Goal: Information Seeking & Learning: Learn about a topic

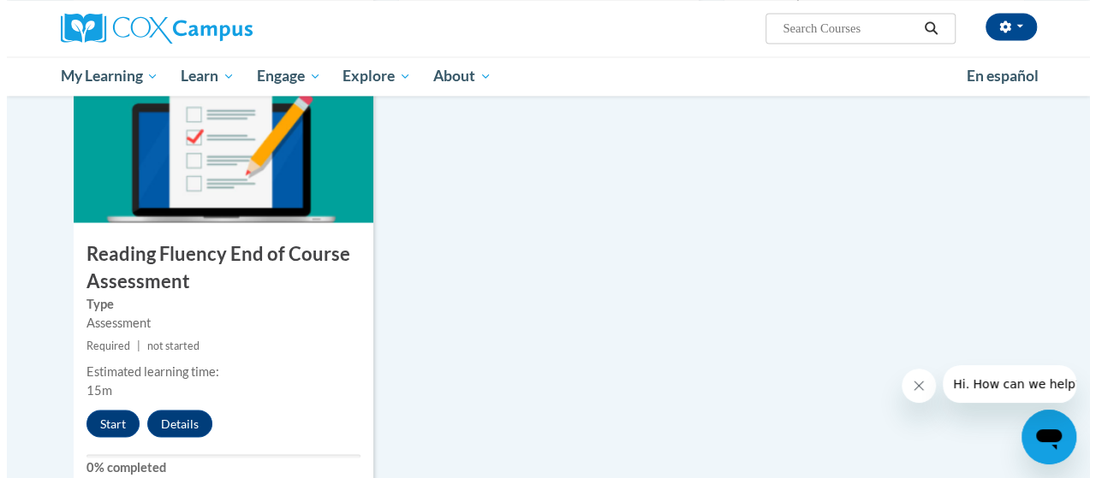
scroll to position [1455, 0]
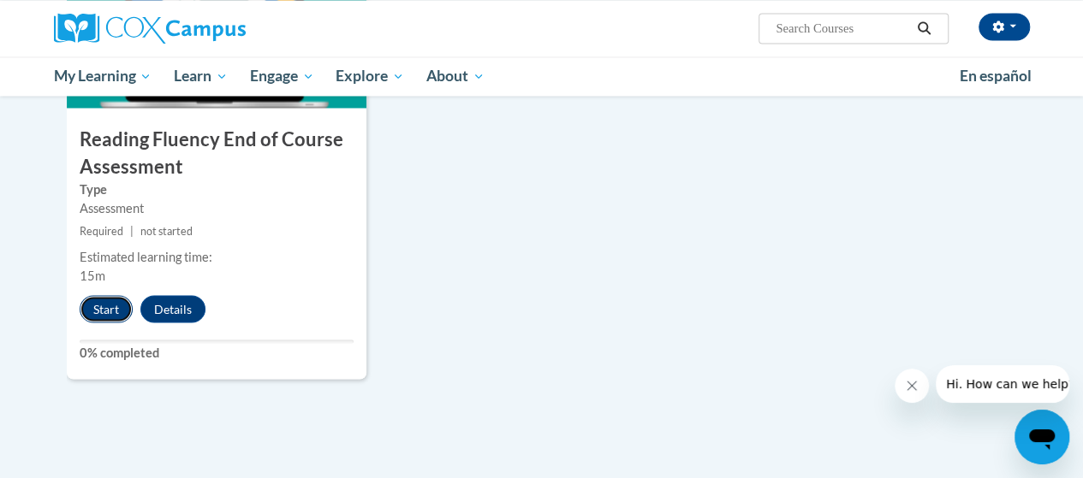
click at [99, 309] on button "Start" at bounding box center [106, 308] width 53 height 27
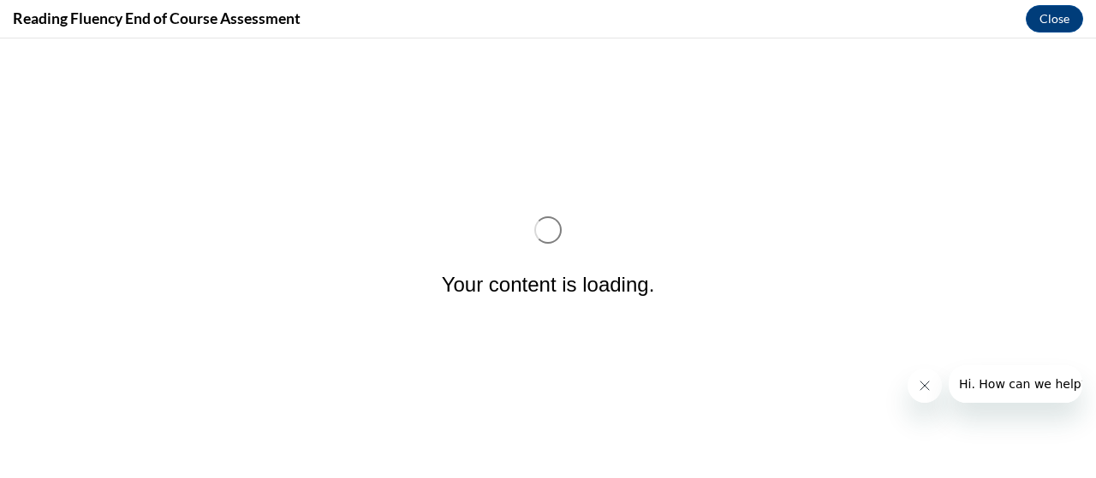
scroll to position [0, 0]
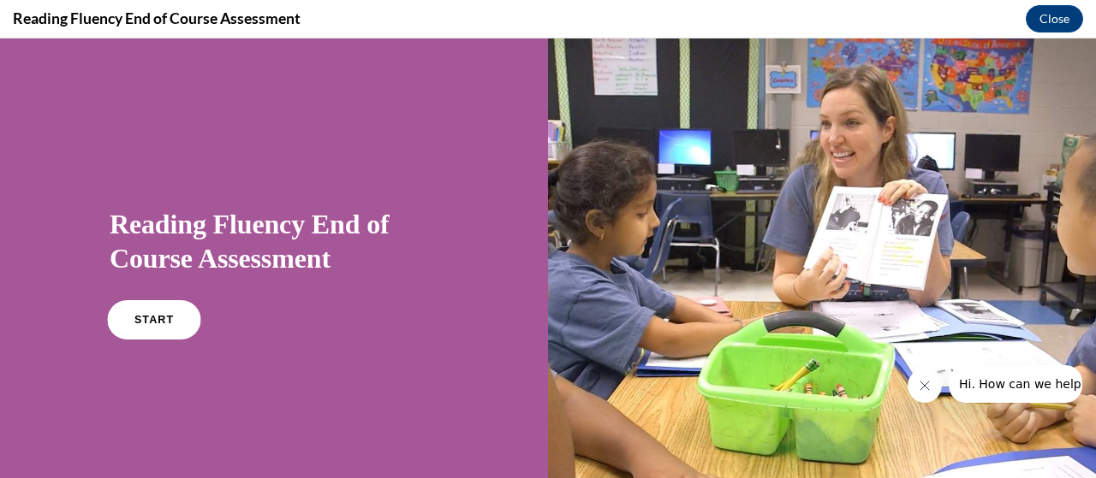
click at [177, 307] on link "START" at bounding box center [153, 319] width 93 height 39
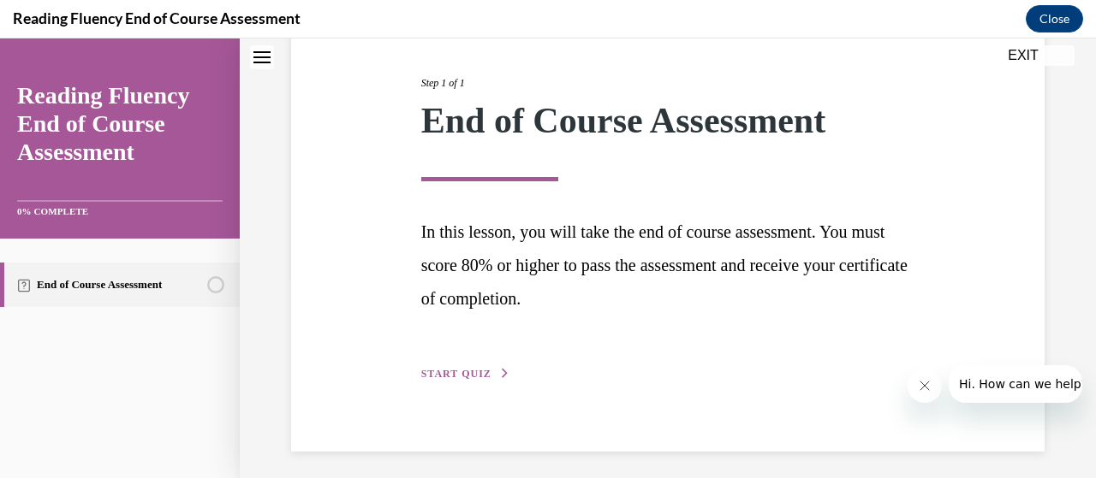
scroll to position [209, 0]
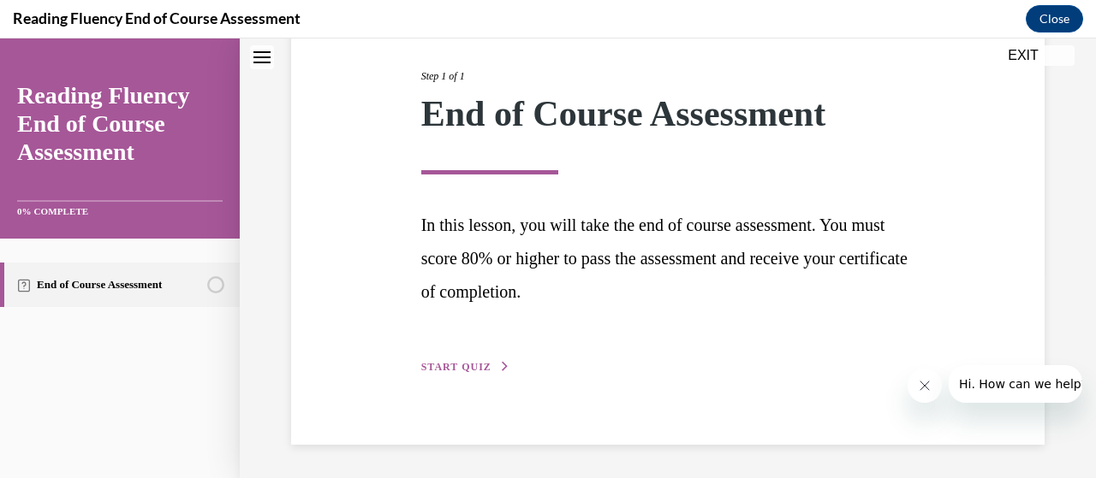
click at [462, 368] on span "START QUIZ" at bounding box center [456, 367] width 70 height 12
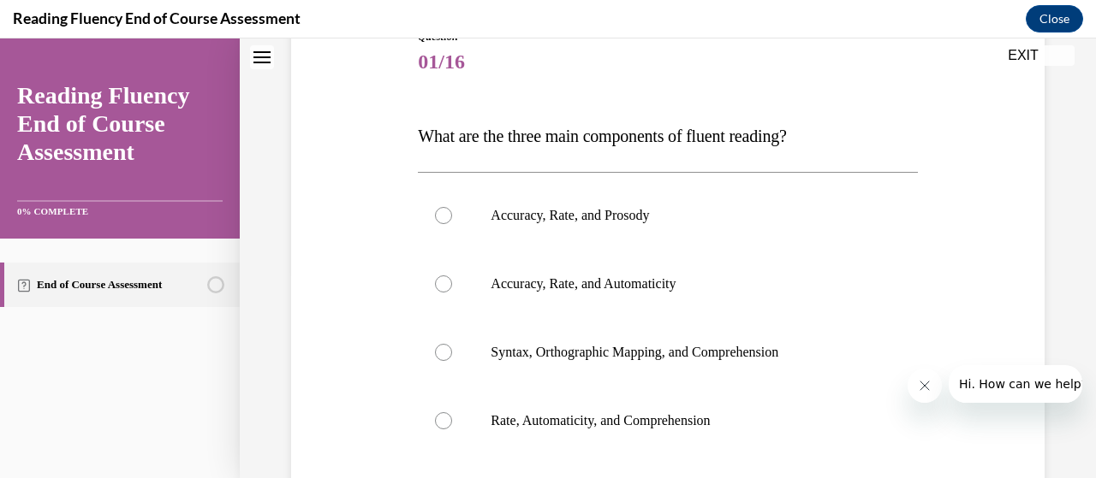
scroll to position [190, 0]
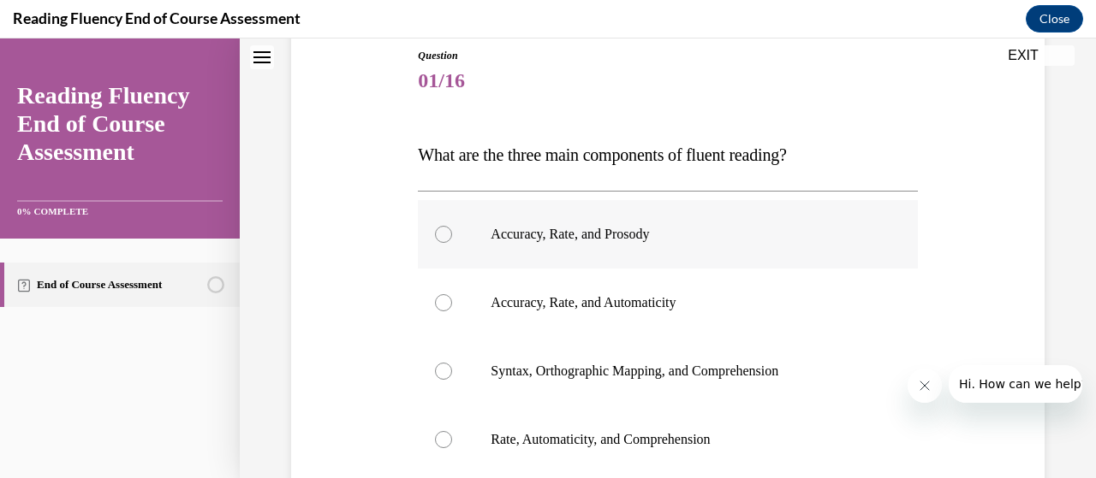
click at [558, 231] on p "Accuracy, Rate, and Prosody" at bounding box center [681, 234] width 383 height 17
click at [452, 231] on input "Accuracy, Rate, and Prosody" at bounding box center [443, 234] width 17 height 17
radio input "true"
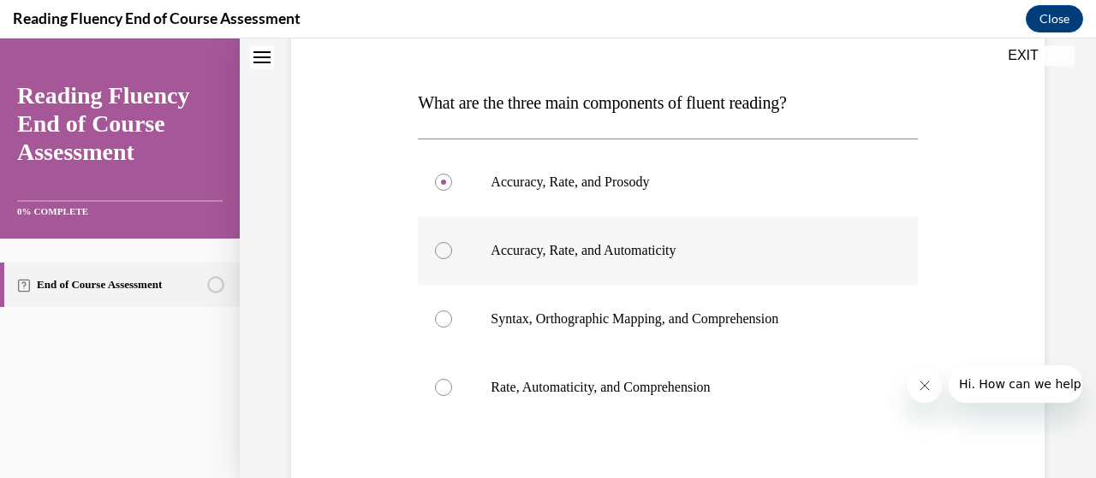
scroll to position [361, 0]
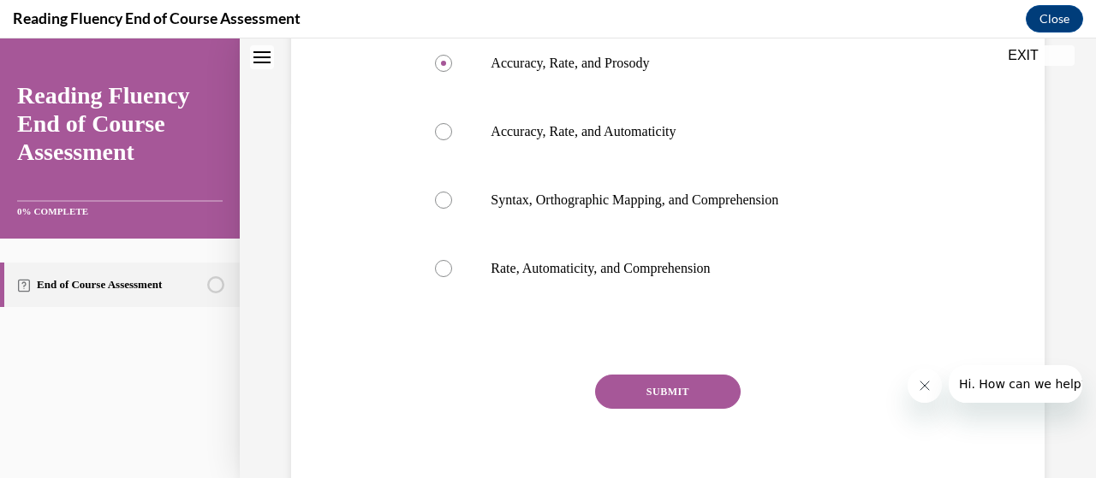
click at [640, 391] on button "SUBMIT" at bounding box center [667, 392] width 145 height 34
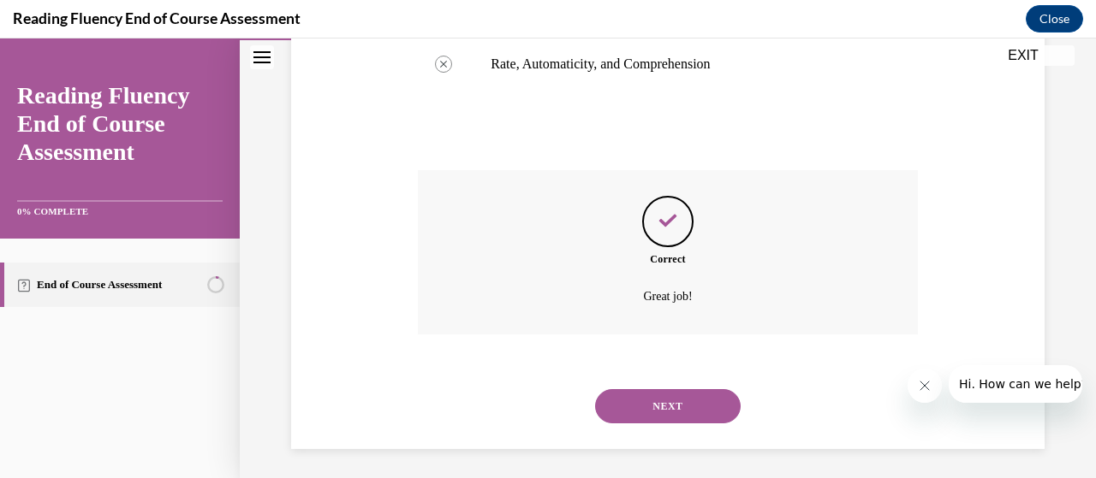
scroll to position [570, 0]
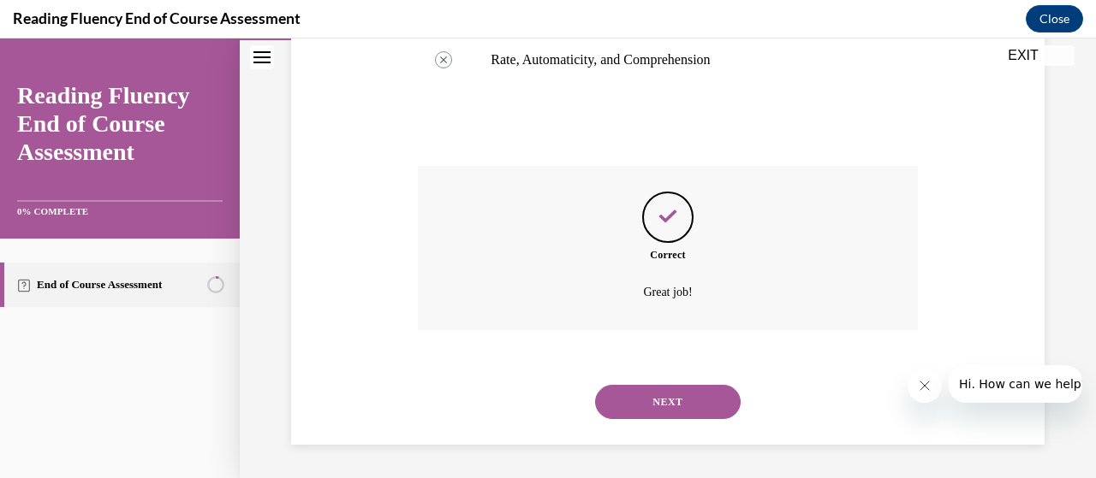
click at [643, 408] on button "NEXT" at bounding box center [667, 402] width 145 height 34
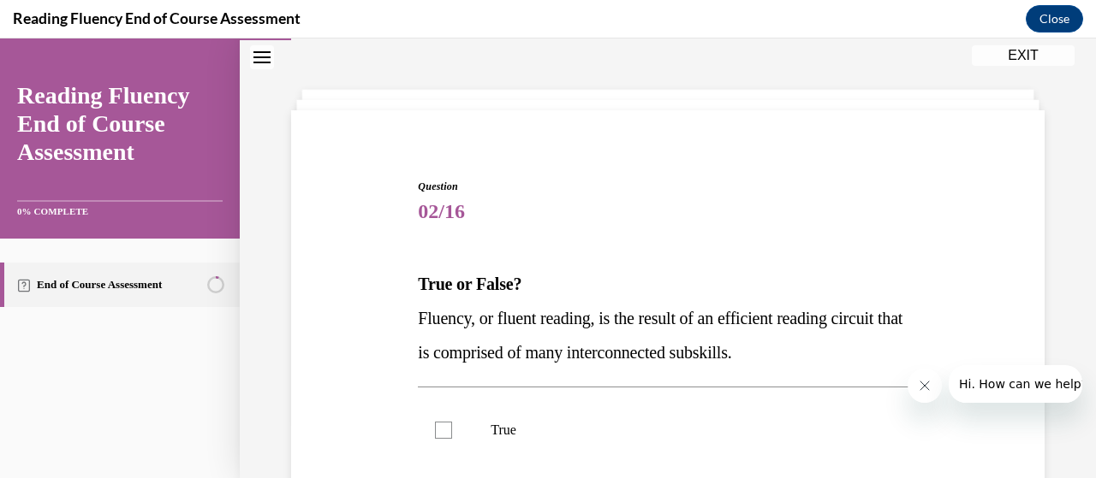
scroll to position [171, 0]
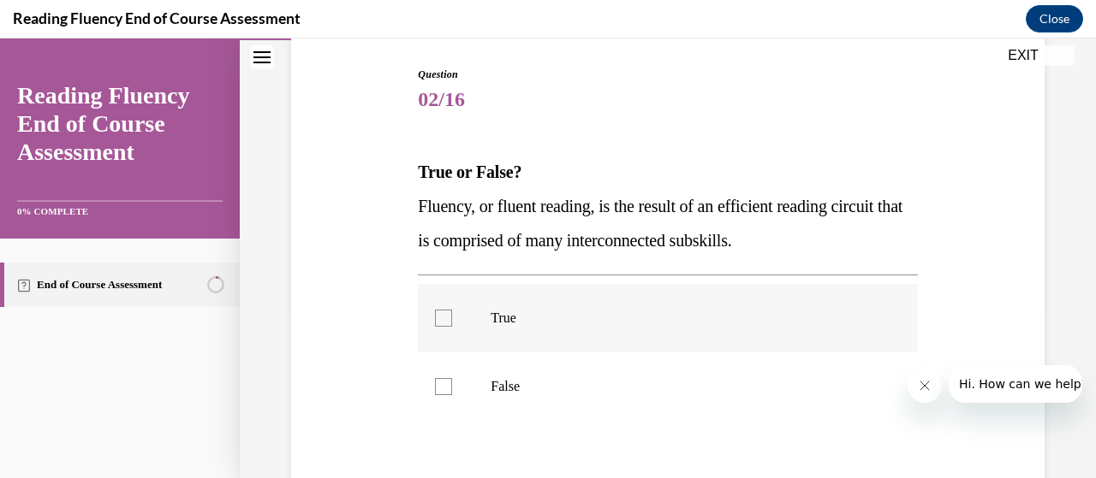
click at [442, 319] on div at bounding box center [443, 318] width 17 height 17
click at [442, 319] on input "True" at bounding box center [443, 318] width 17 height 17
checkbox input "true"
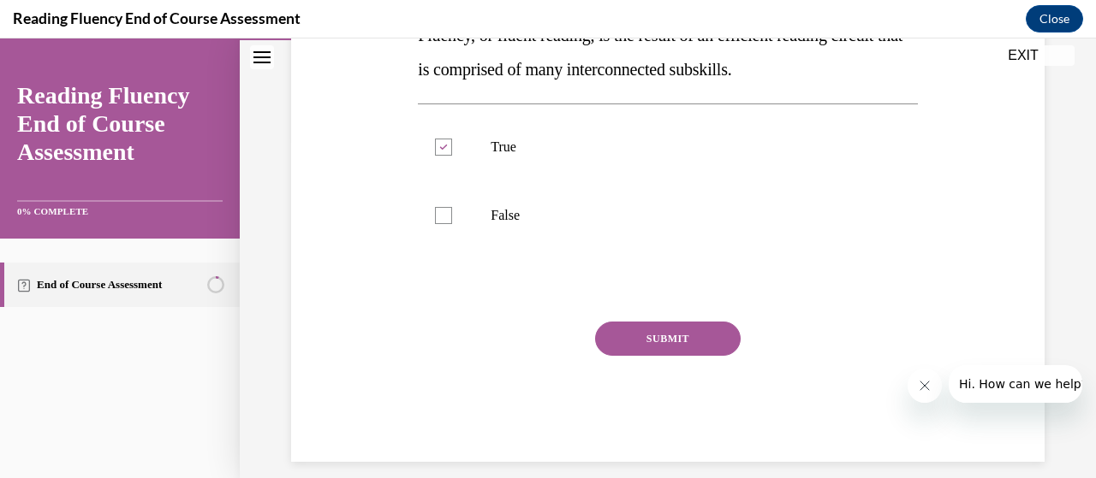
click at [654, 341] on button "SUBMIT" at bounding box center [667, 339] width 145 height 34
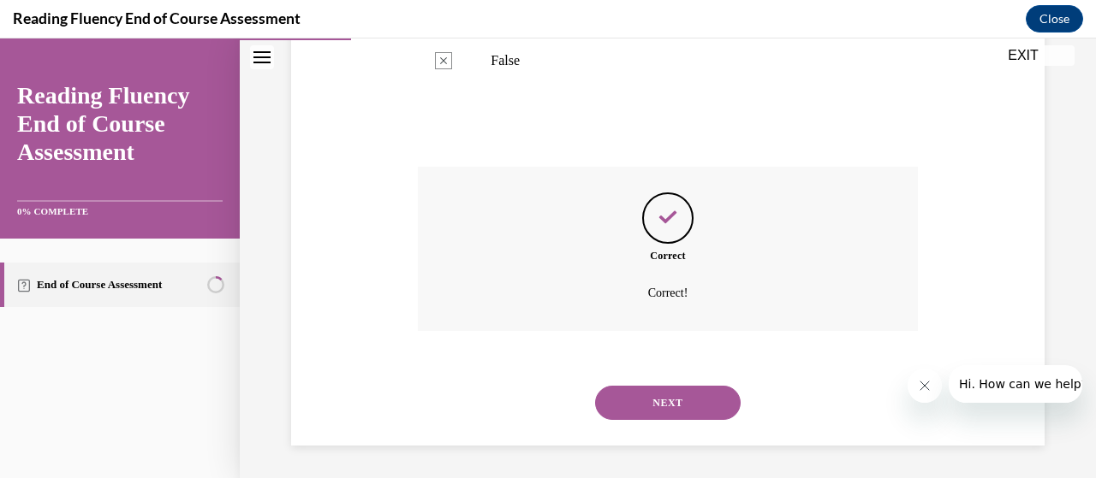
scroll to position [498, 0]
click at [649, 396] on button "NEXT" at bounding box center [667, 402] width 145 height 34
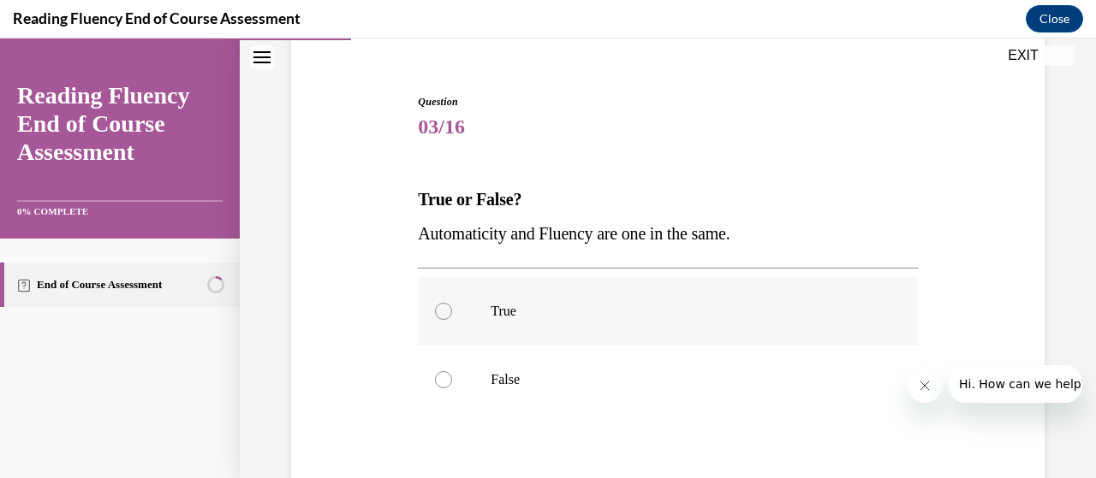
scroll to position [171, 0]
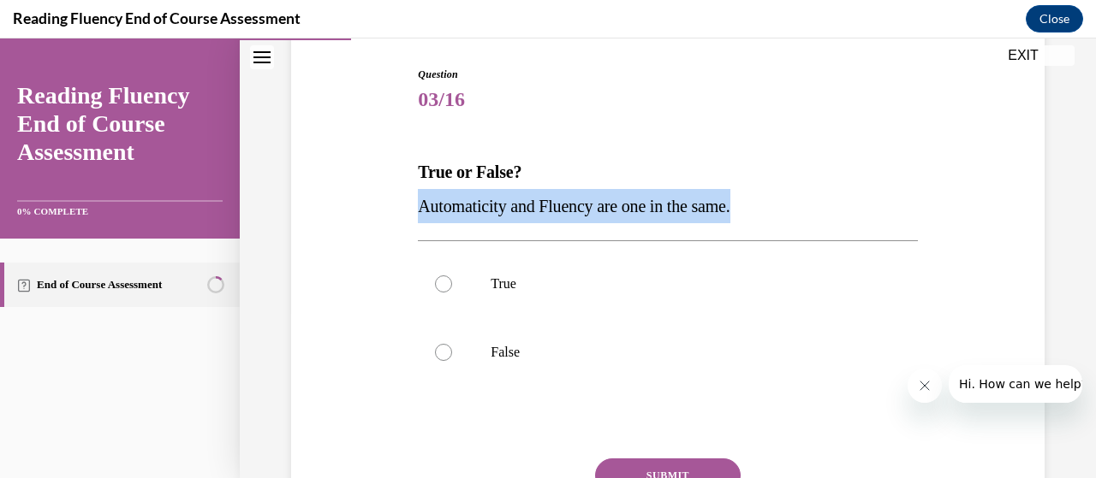
drag, startPoint x: 753, startPoint y: 206, endPoint x: 410, endPoint y: 201, distance: 343.2
click at [408, 202] on div "Question 03/16 True or False? Automaticity and Fluency are one in the same.  Tr…" at bounding box center [668, 307] width 762 height 584
copy span "Automaticity and Fluency are one in the same."
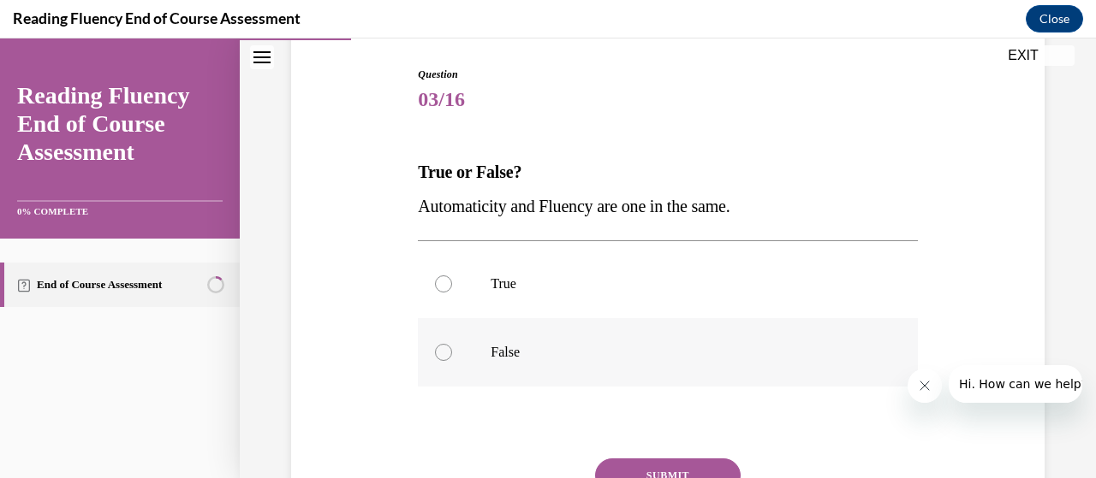
click at [446, 359] on div at bounding box center [443, 352] width 17 height 17
click at [446, 359] on input "False" at bounding box center [443, 352] width 17 height 17
radio input "true"
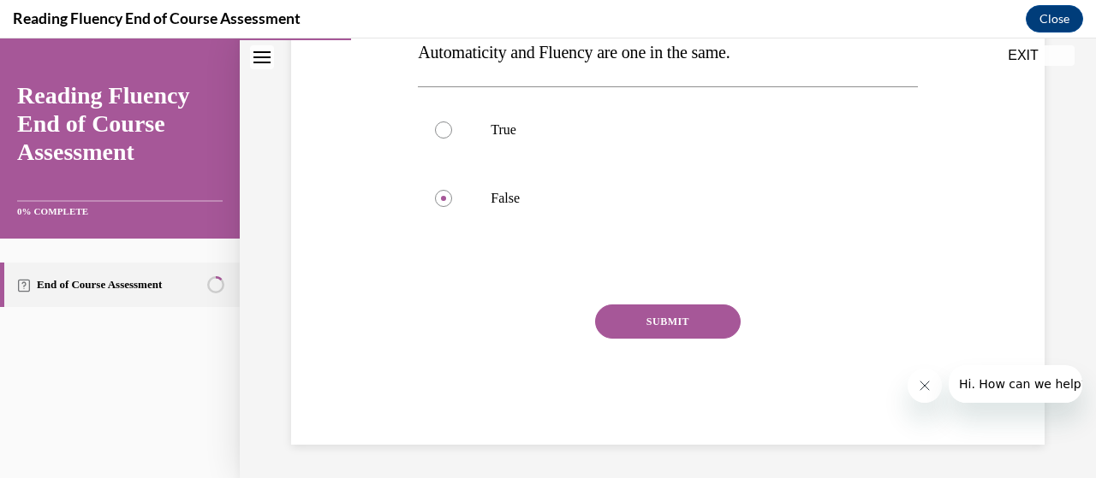
click at [666, 323] on button "SUBMIT" at bounding box center [667, 322] width 145 height 34
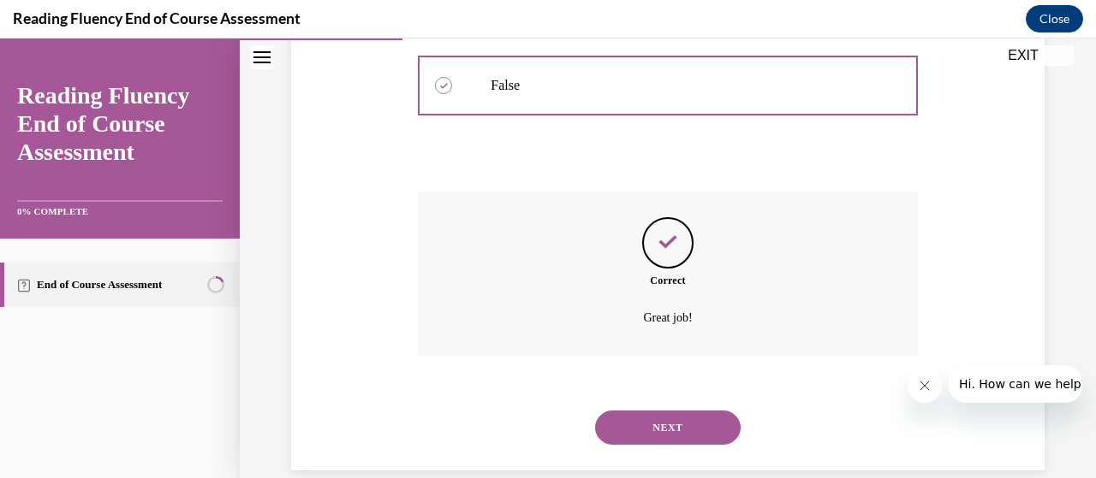
scroll to position [464, 0]
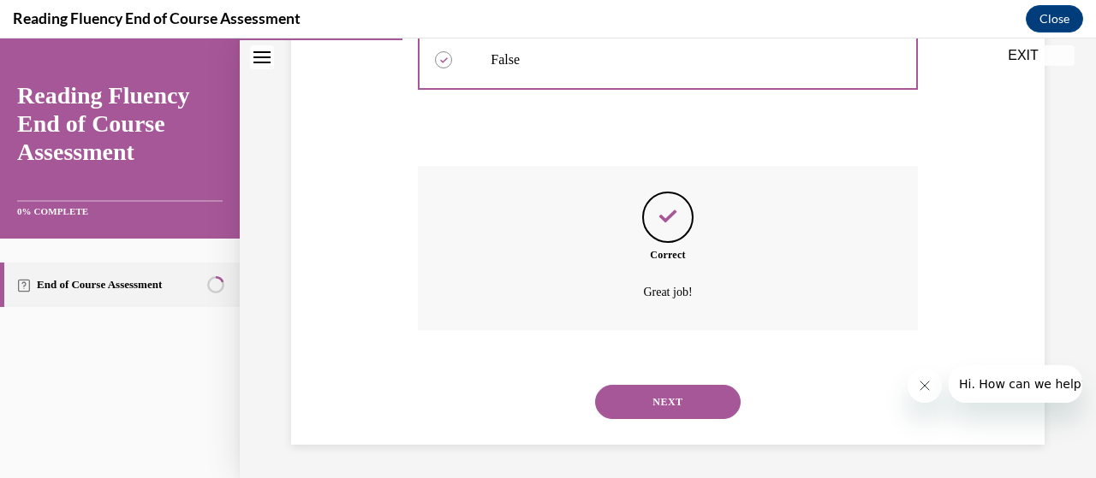
click at [651, 407] on button "NEXT" at bounding box center [667, 402] width 145 height 34
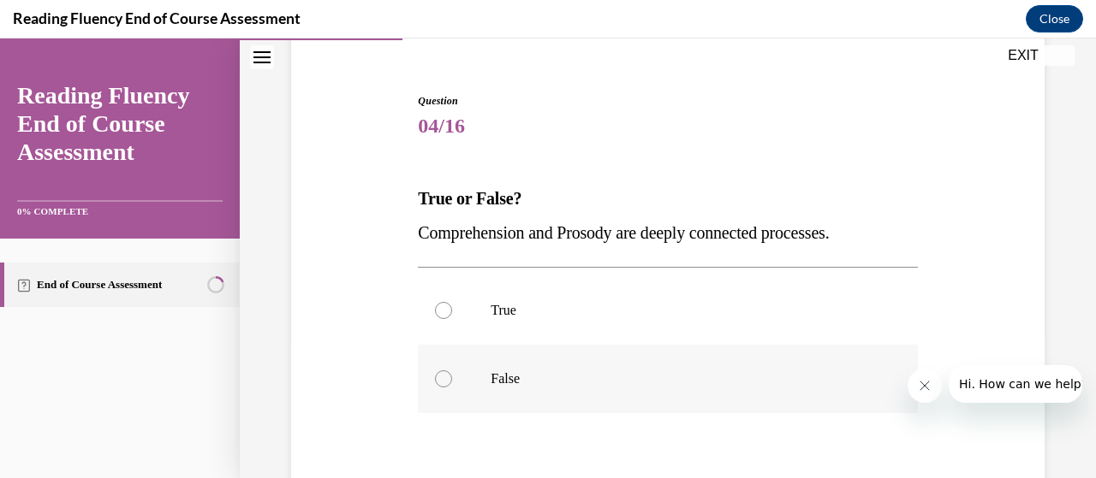
scroll to position [171, 0]
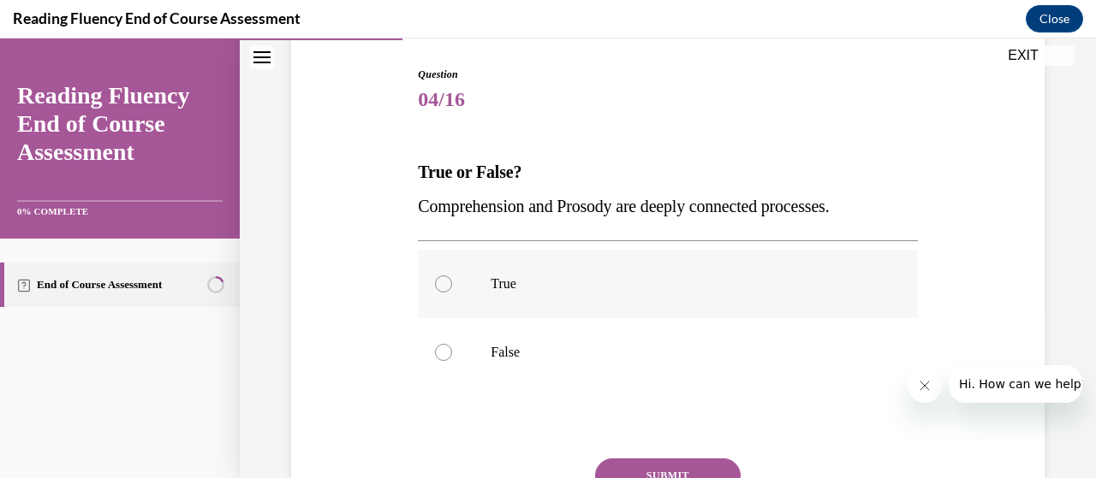
click at [444, 285] on div at bounding box center [443, 284] width 17 height 17
click at [444, 285] on input "True" at bounding box center [443, 284] width 17 height 17
radio input "true"
click at [654, 470] on button "SUBMIT" at bounding box center [667, 476] width 145 height 34
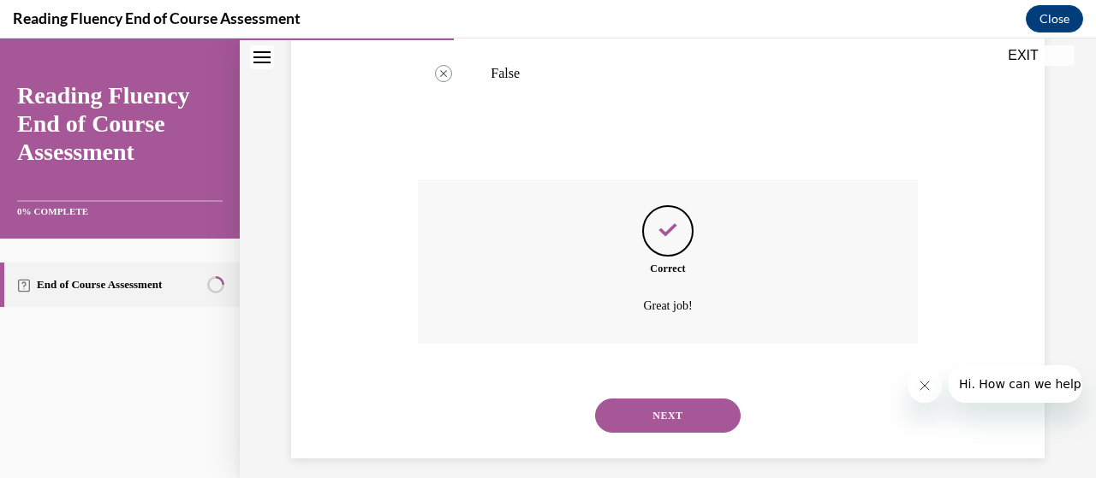
scroll to position [464, 0]
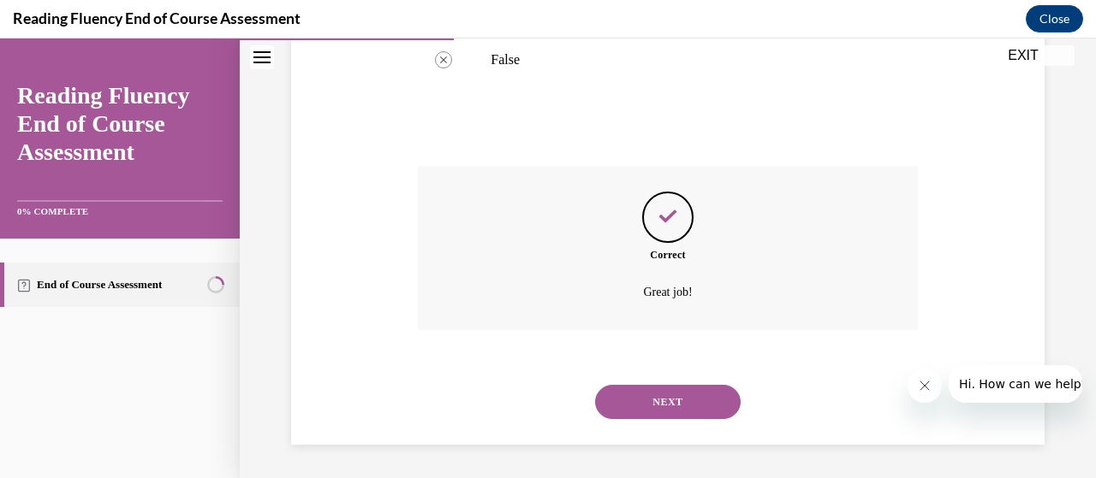
click at [660, 410] on button "NEXT" at bounding box center [667, 402] width 145 height 34
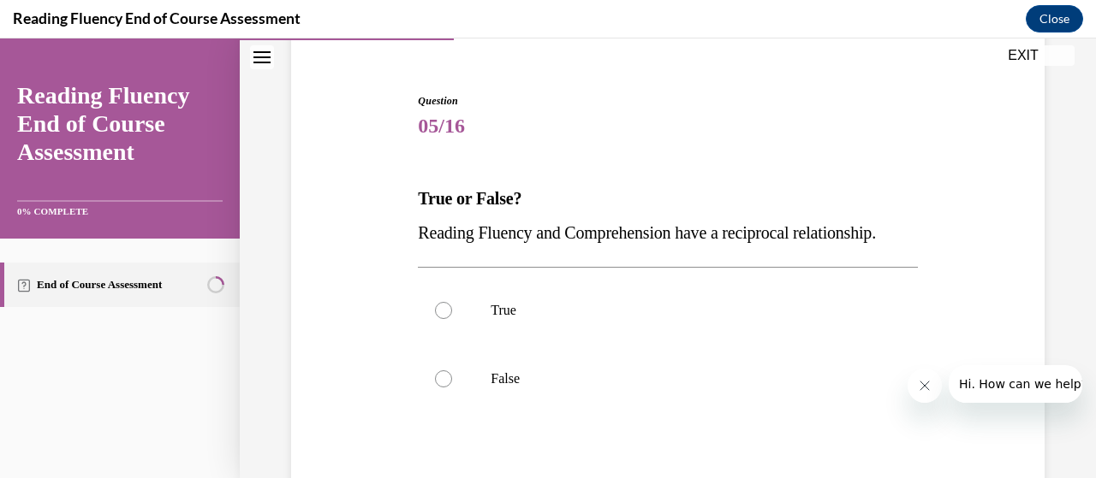
scroll to position [171, 0]
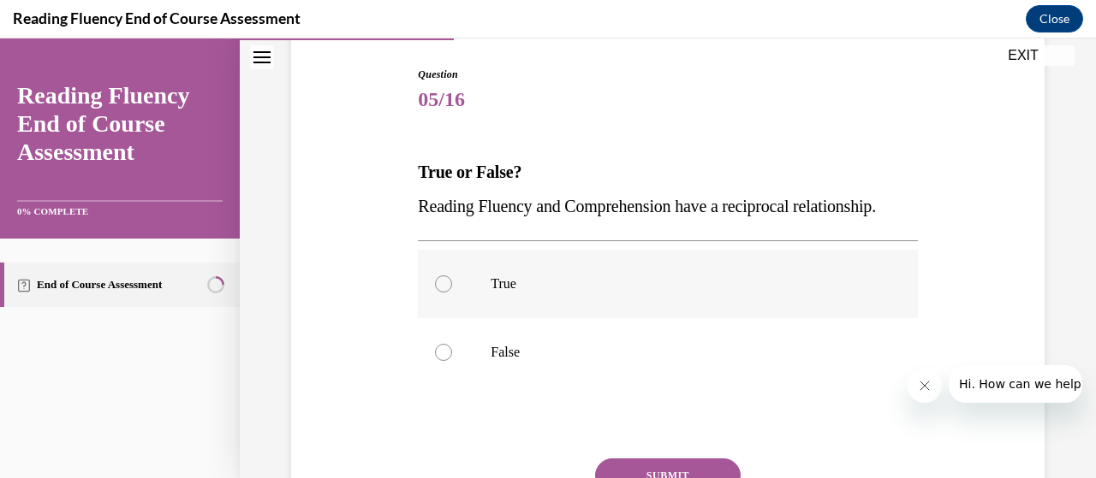
click at [520, 293] on p "True" at bounding box center [681, 284] width 383 height 17
click at [452, 293] on input "True" at bounding box center [443, 284] width 17 height 17
radio input "true"
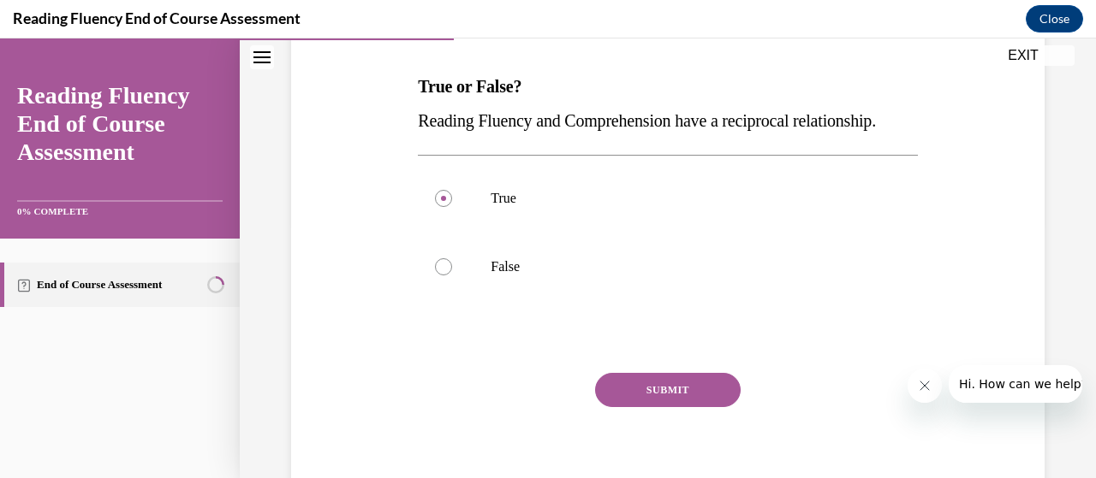
click at [671, 407] on button "SUBMIT" at bounding box center [667, 390] width 145 height 34
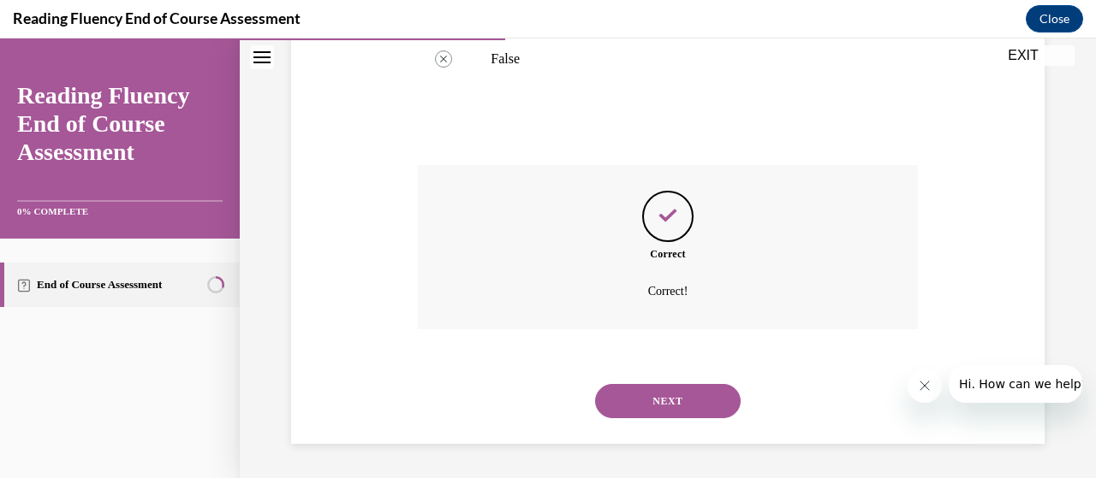
scroll to position [498, 0]
click at [661, 413] on button "NEXT" at bounding box center [667, 401] width 145 height 34
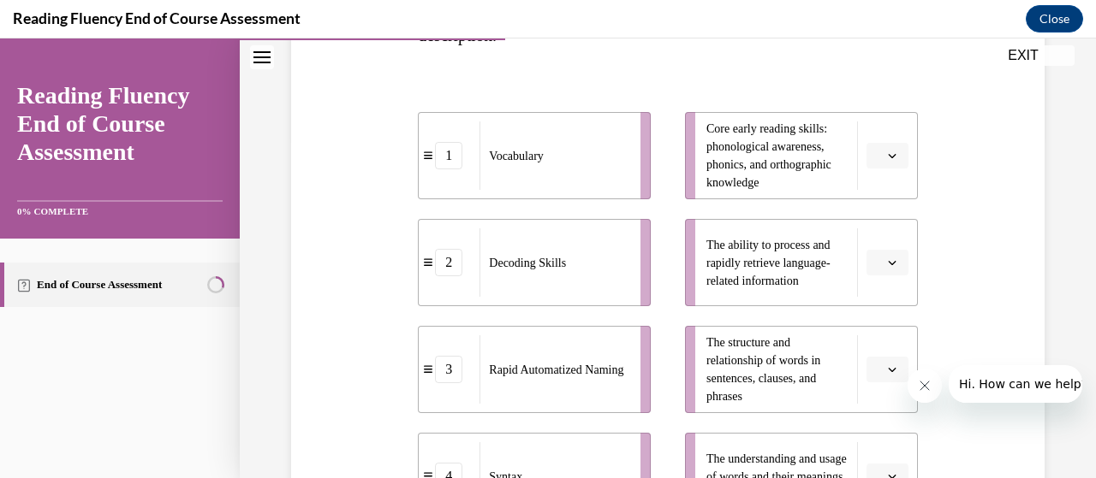
scroll to position [428, 0]
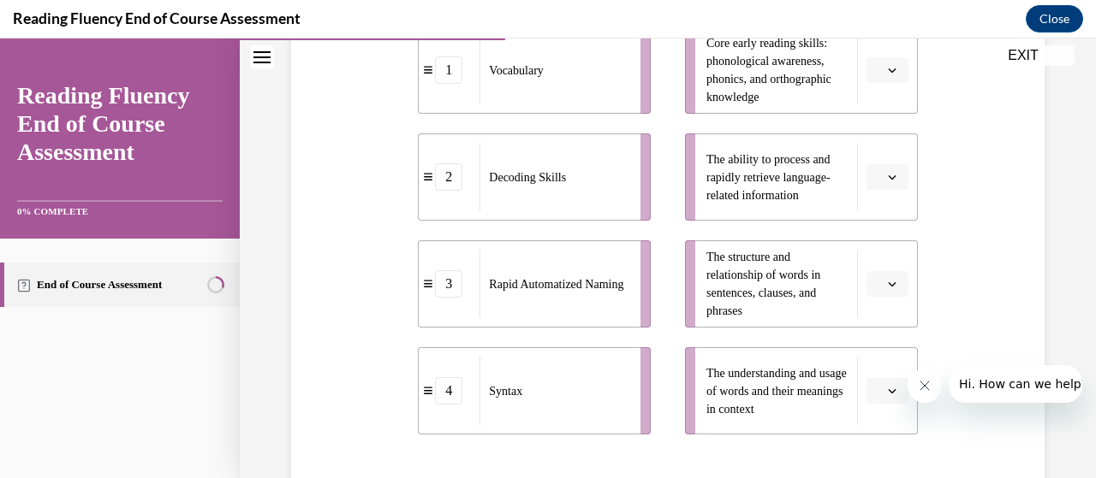
click at [888, 284] on icon "button" at bounding box center [892, 284] width 9 height 9
click at [875, 243] on div "4" at bounding box center [873, 246] width 42 height 34
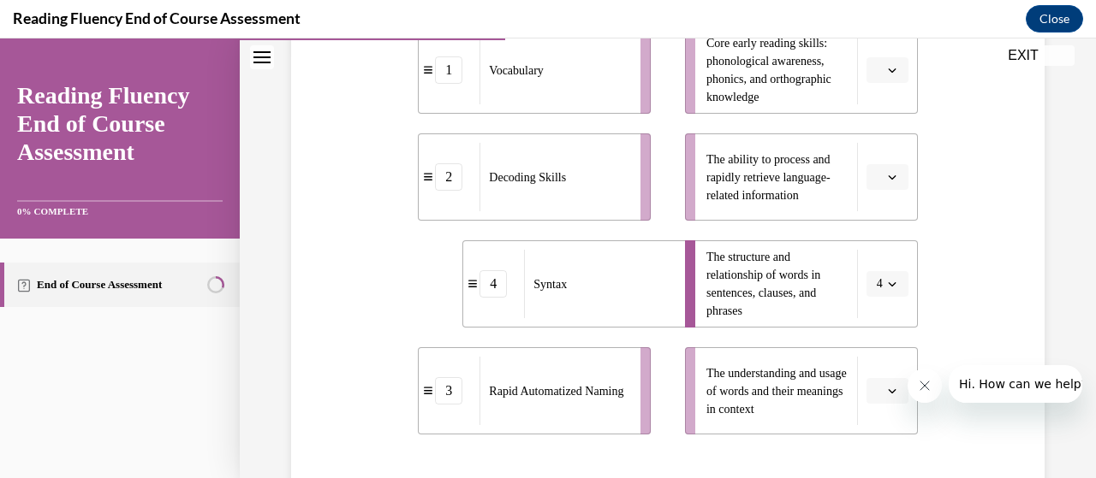
click at [876, 175] on span "Please select an option" at bounding box center [879, 177] width 6 height 17
click at [870, 306] on div "3" at bounding box center [873, 317] width 42 height 34
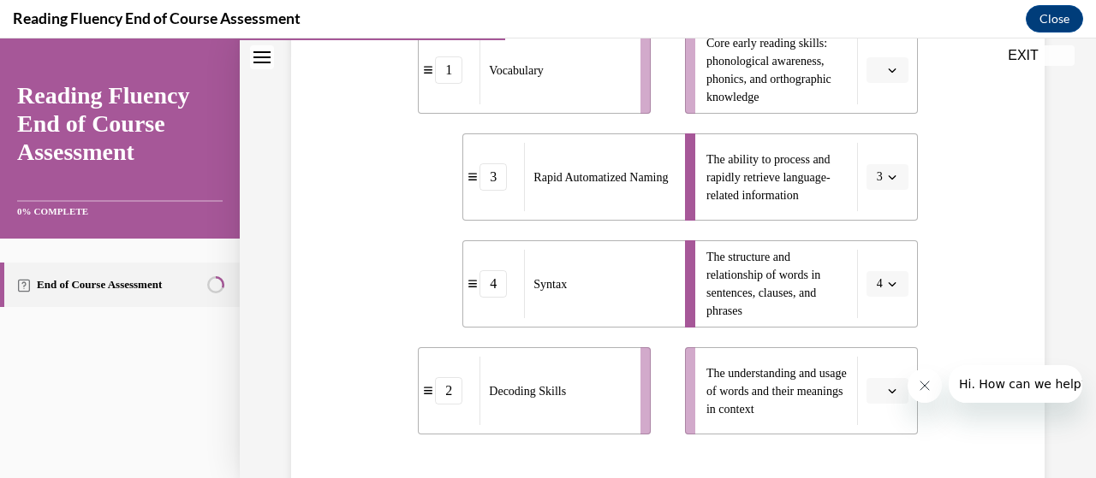
click at [888, 67] on icon "button" at bounding box center [892, 70] width 9 height 9
click at [875, 164] on div "2" at bounding box center [873, 176] width 42 height 34
click at [896, 386] on button "button" at bounding box center [887, 391] width 42 height 26
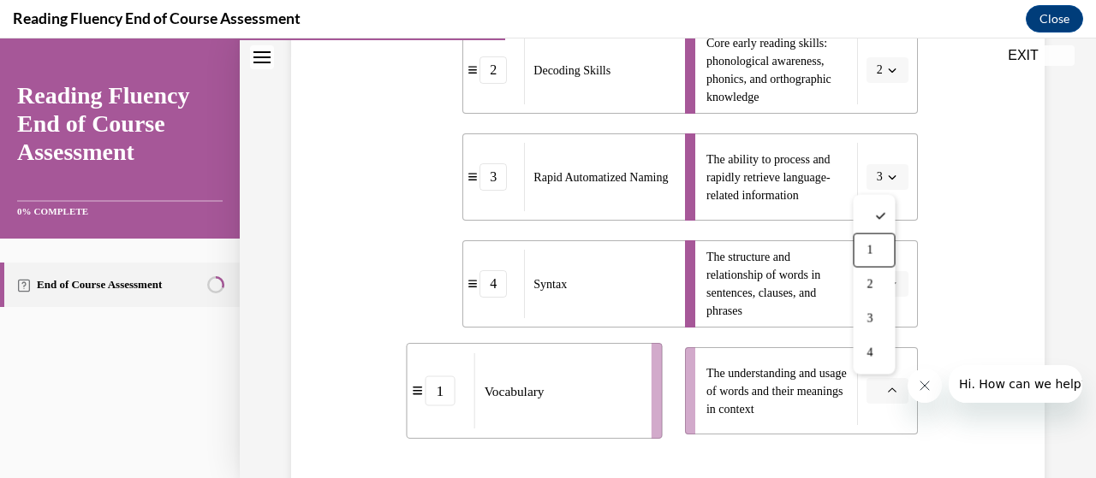
click at [856, 252] on div "1" at bounding box center [873, 251] width 42 height 34
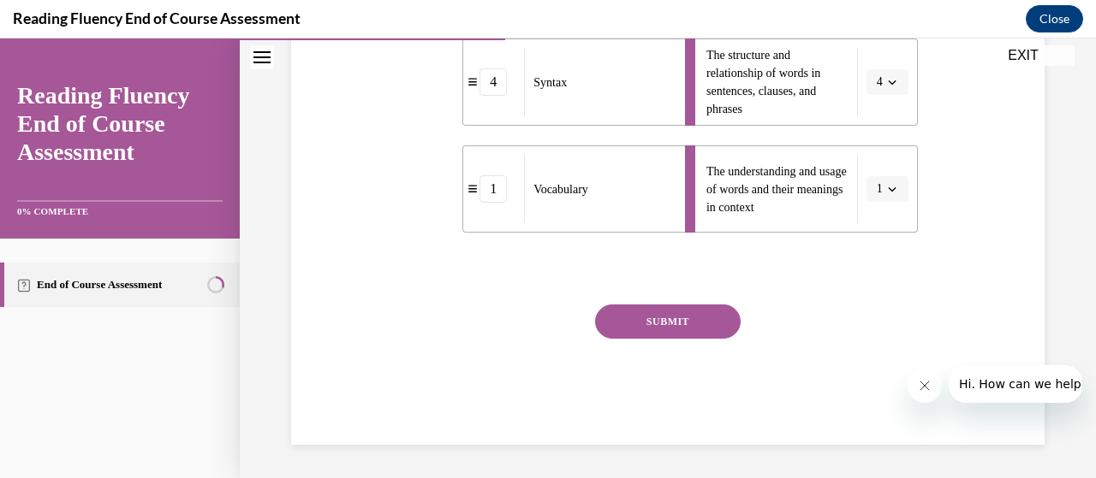
click at [692, 324] on button "SUBMIT" at bounding box center [667, 322] width 145 height 34
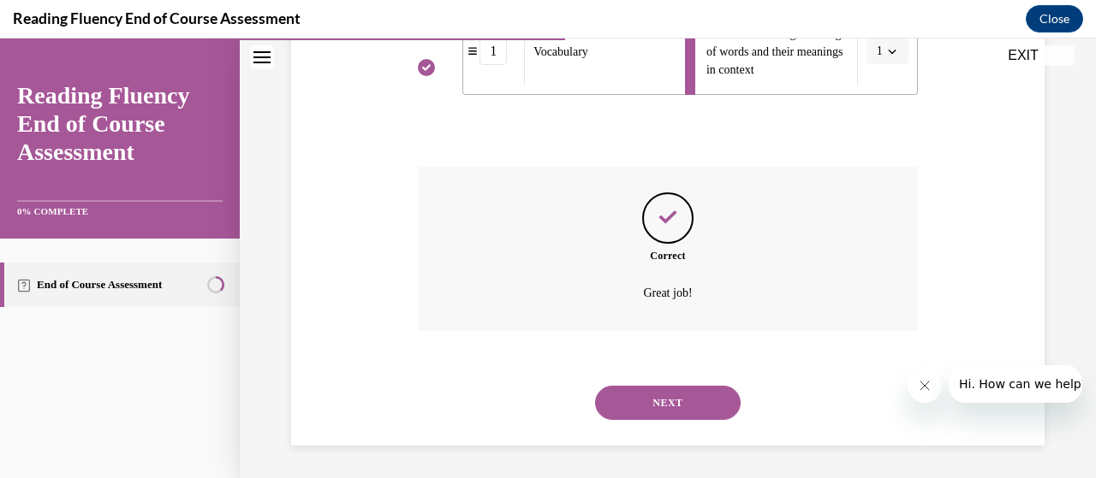
scroll to position [769, 0]
click at [680, 406] on button "NEXT" at bounding box center [667, 402] width 145 height 34
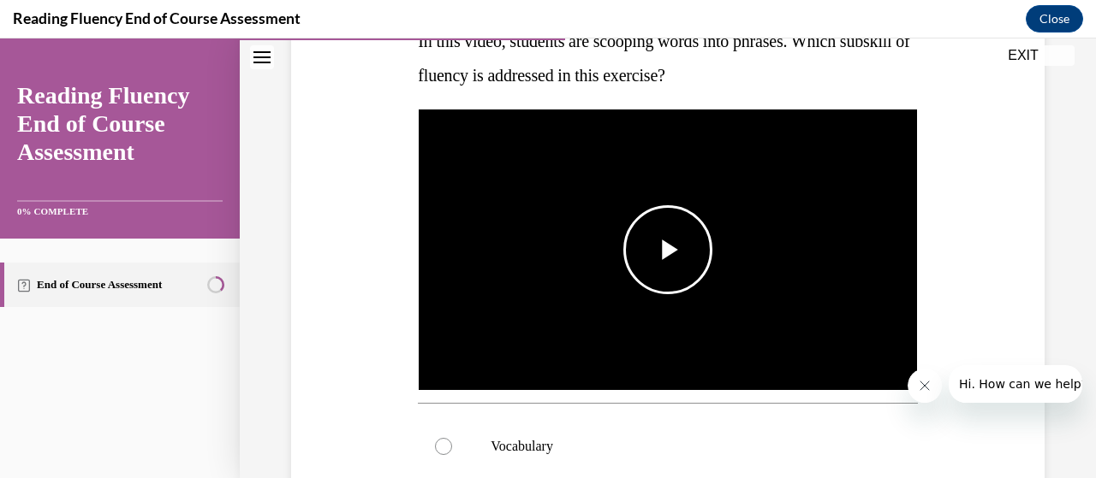
scroll to position [342, 0]
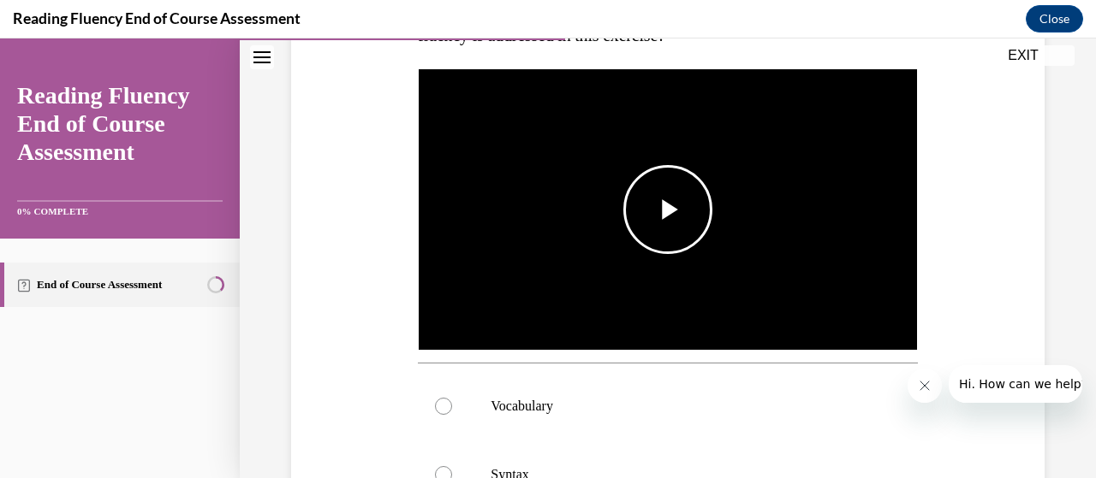
click at [668, 210] on span "Video player" at bounding box center [668, 210] width 0 height 0
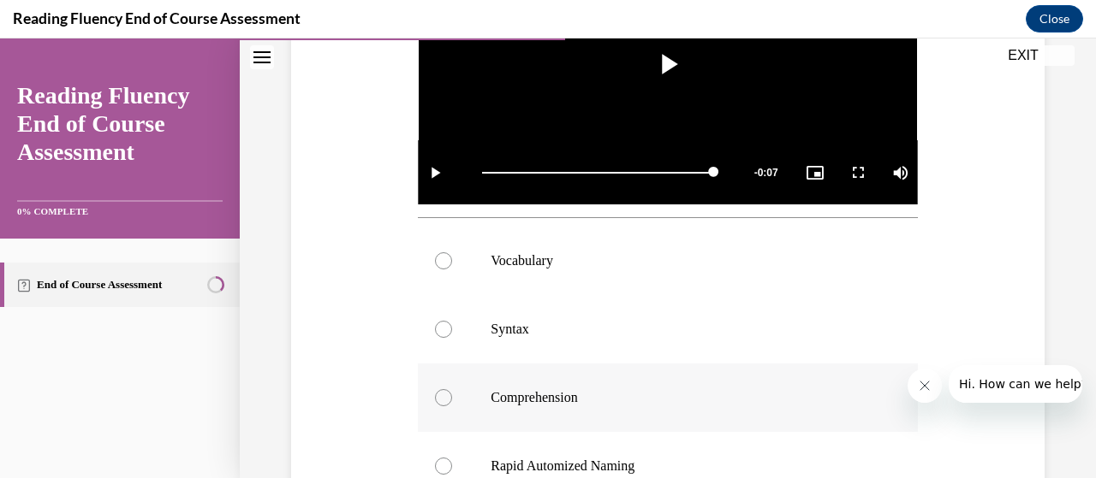
scroll to position [514, 0]
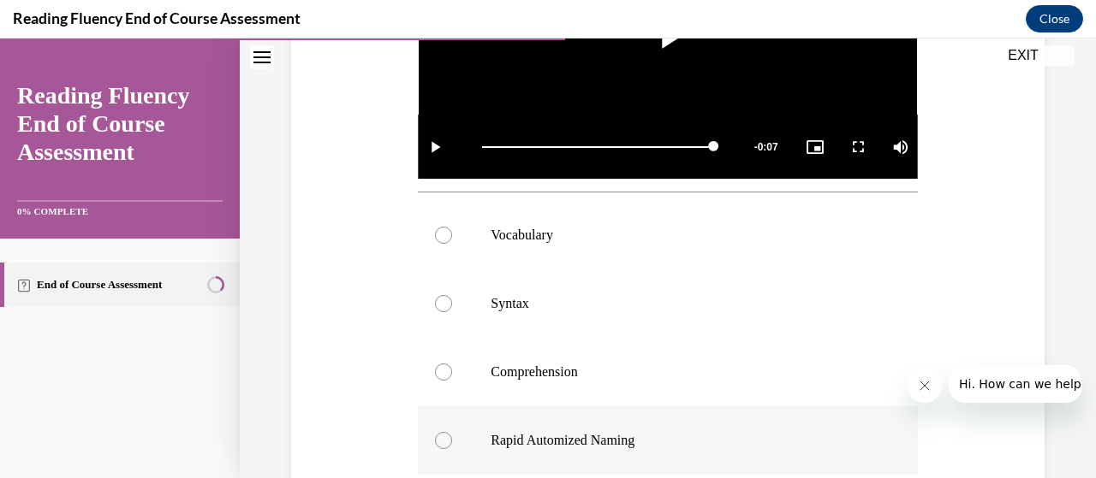
click at [632, 425] on label "Rapid Automized Naming" at bounding box center [667, 441] width 499 height 68
click at [452, 432] on input "Rapid Automized Naming" at bounding box center [443, 440] width 17 height 17
radio input "true"
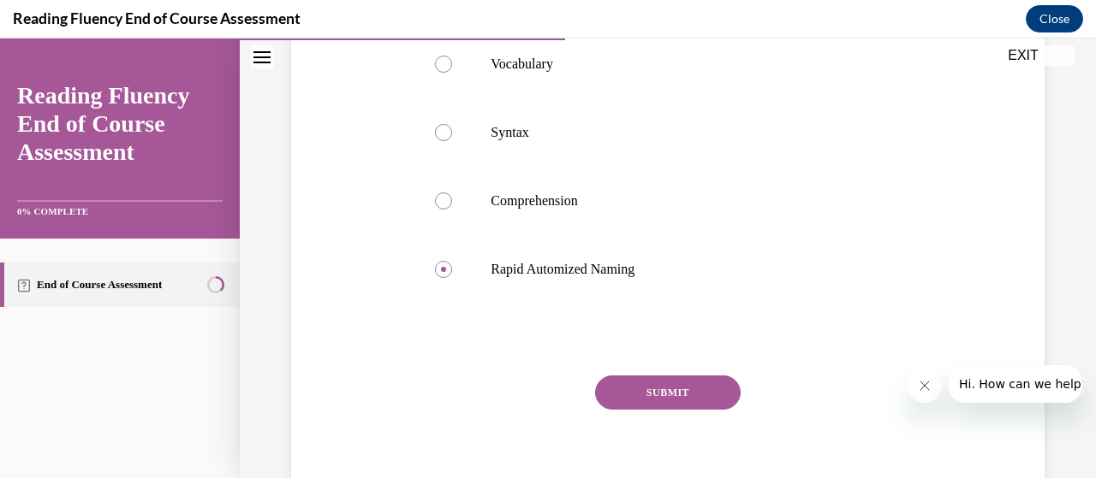
click at [652, 389] on button "SUBMIT" at bounding box center [667, 393] width 145 height 34
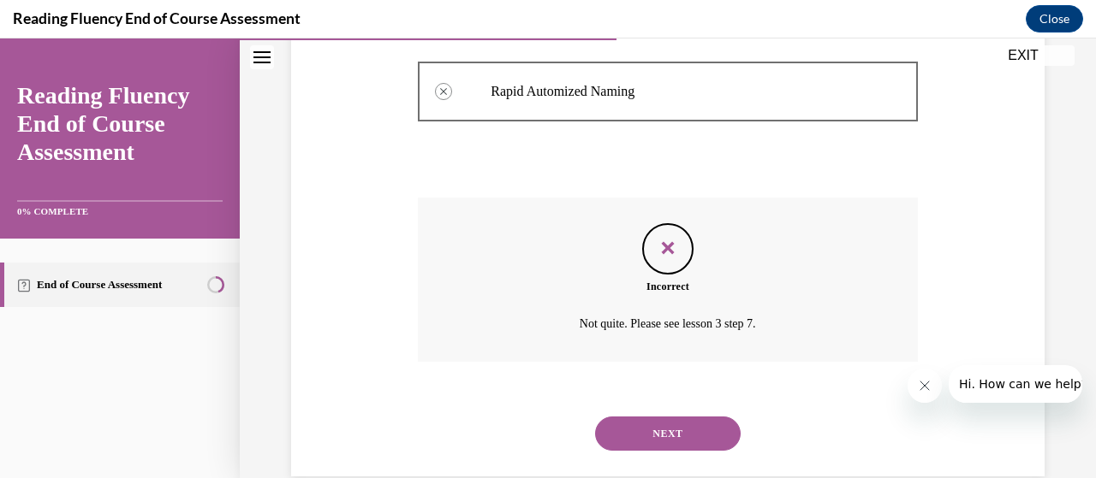
scroll to position [889, 0]
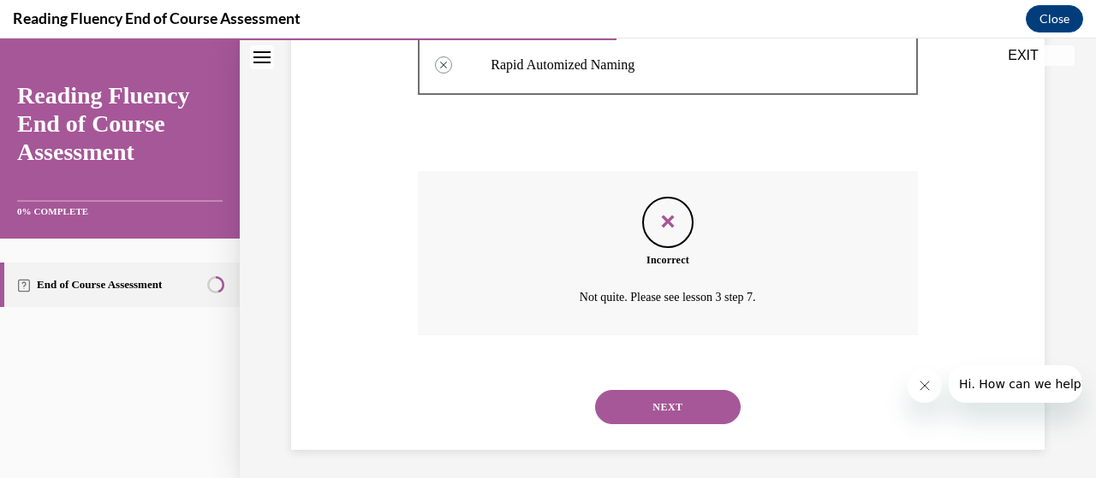
click at [648, 397] on button "NEXT" at bounding box center [667, 407] width 145 height 34
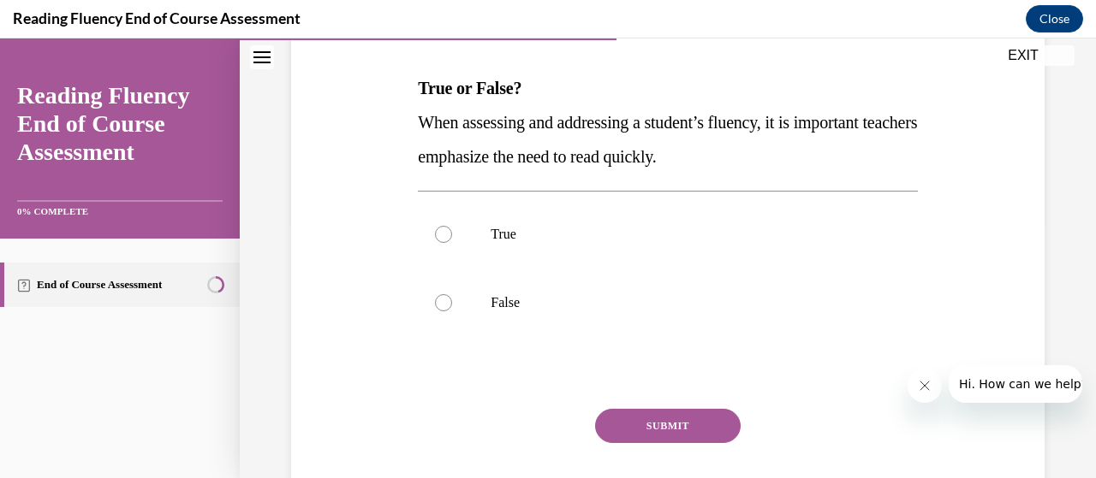
scroll to position [257, 0]
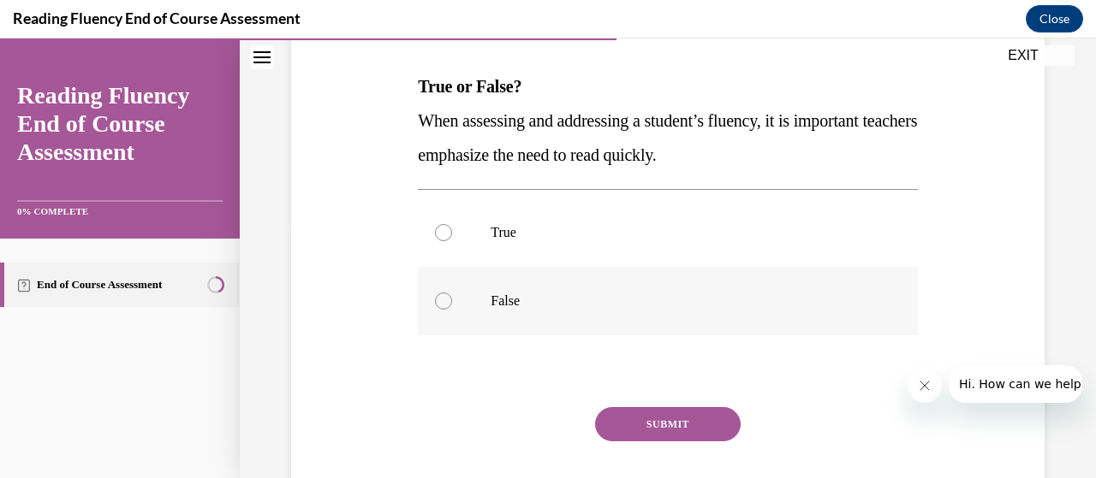
click at [457, 306] on label "False" at bounding box center [667, 301] width 499 height 68
click at [452, 306] on input "False" at bounding box center [443, 301] width 17 height 17
radio input "true"
click at [613, 421] on button "SUBMIT" at bounding box center [667, 424] width 145 height 34
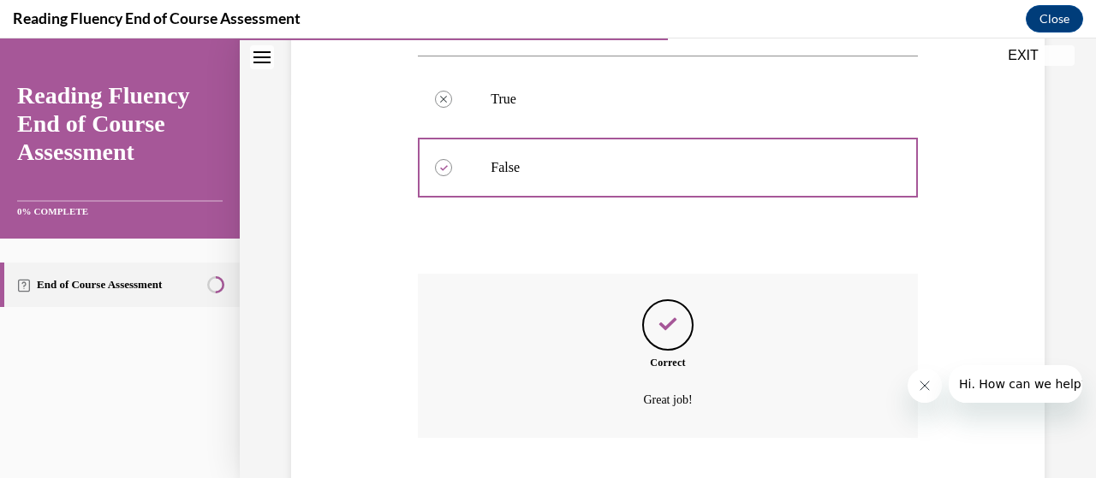
scroll to position [498, 0]
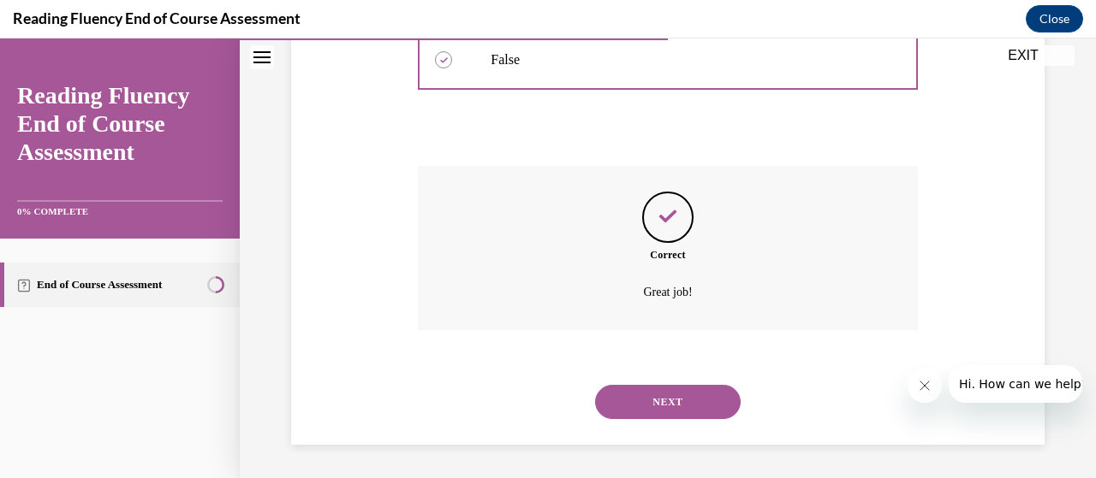
click at [698, 388] on button "NEXT" at bounding box center [667, 402] width 145 height 34
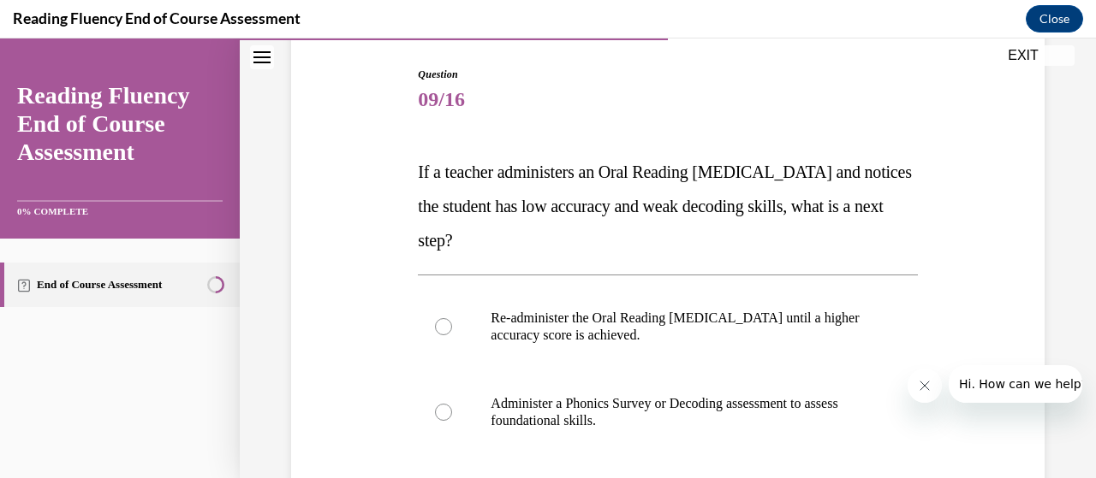
scroll to position [257, 0]
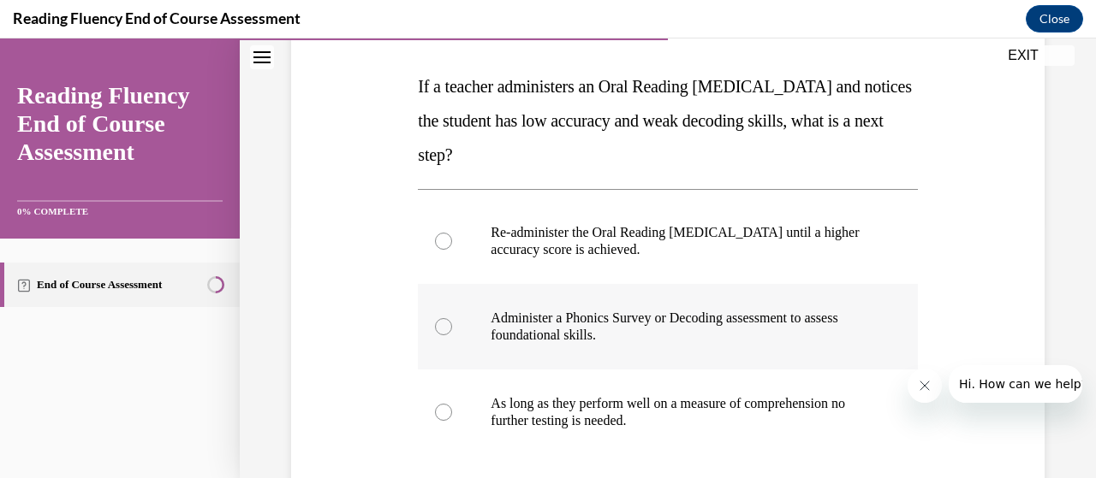
click at [579, 321] on p "Administer a Phonics Survey or Decoding assessment to assess foundational skill…" at bounding box center [681, 327] width 383 height 34
click at [452, 321] on input "Administer a Phonics Survey or Decoding assessment to assess foundational skill…" at bounding box center [443, 326] width 17 height 17
radio input "true"
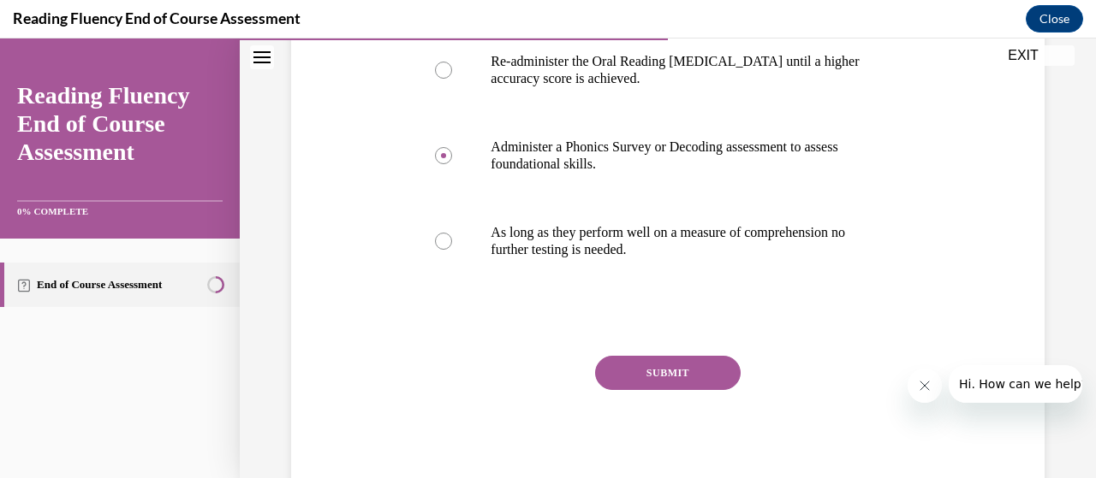
click at [618, 362] on button "SUBMIT" at bounding box center [667, 373] width 145 height 34
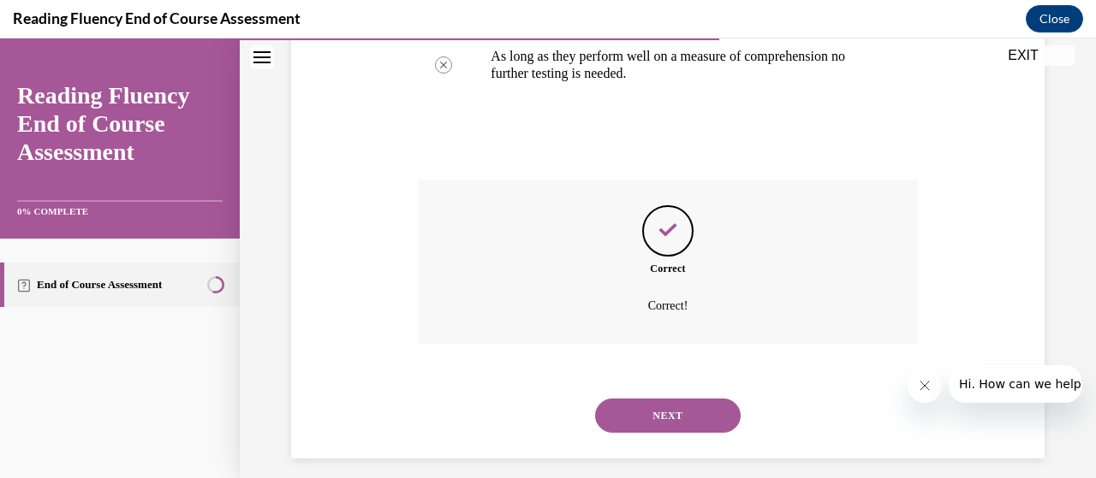
scroll to position [618, 0]
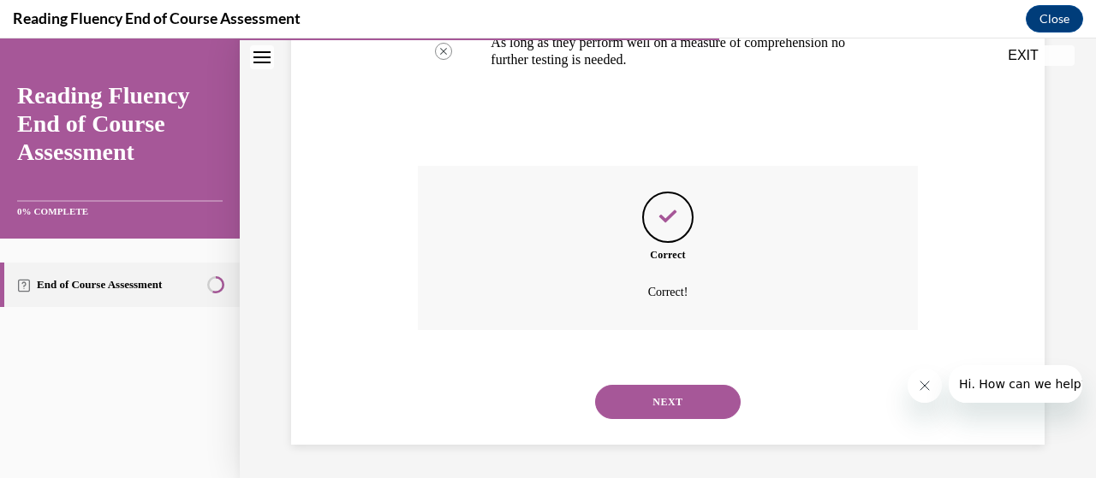
click at [633, 401] on button "NEXT" at bounding box center [667, 402] width 145 height 34
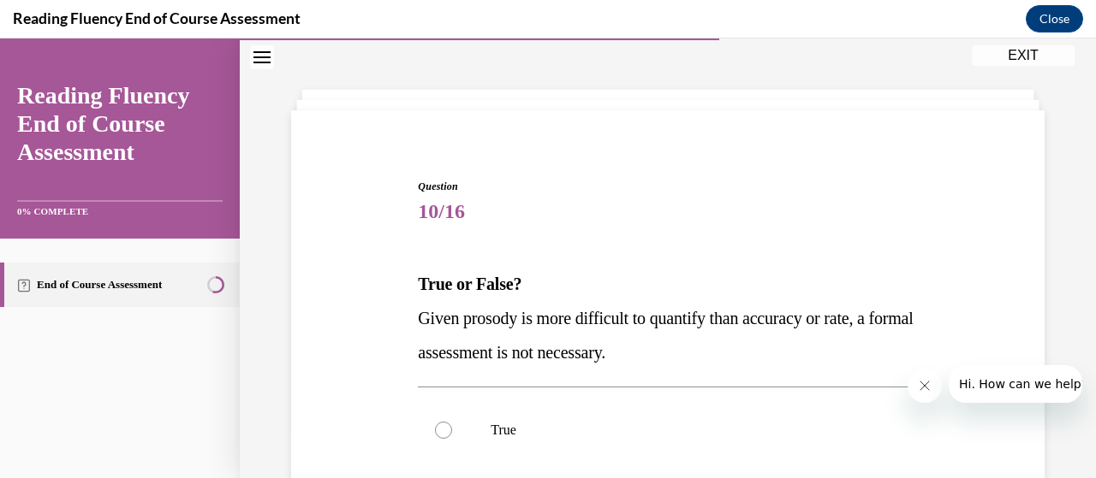
scroll to position [86, 0]
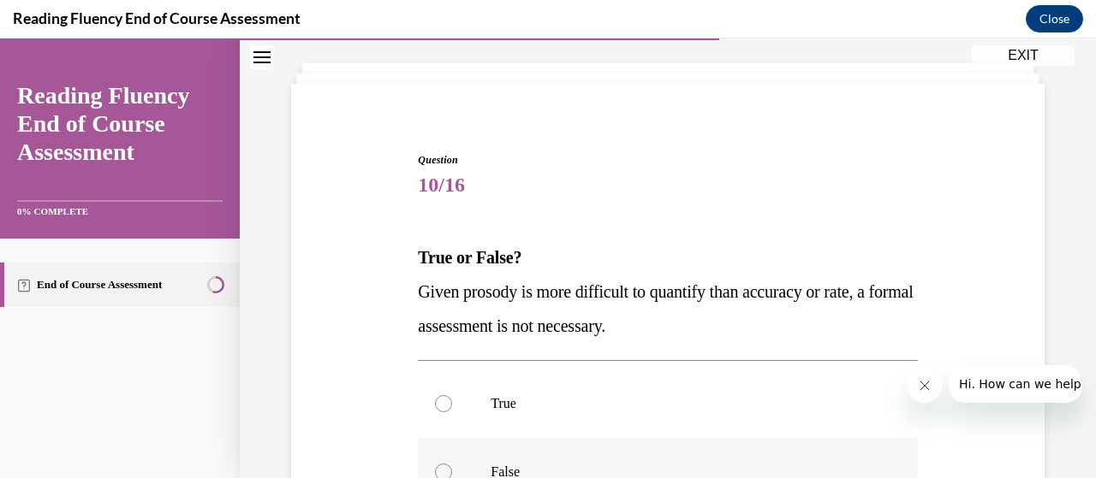
click at [502, 465] on p "False" at bounding box center [681, 472] width 383 height 17
click at [452, 465] on input "False" at bounding box center [443, 472] width 17 height 17
radio input "true"
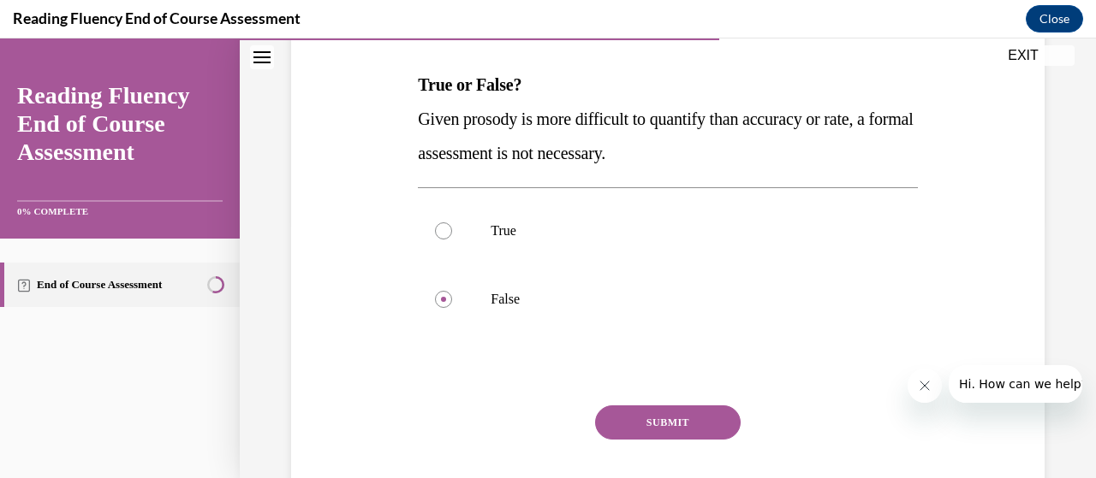
click at [640, 412] on button "SUBMIT" at bounding box center [667, 423] width 145 height 34
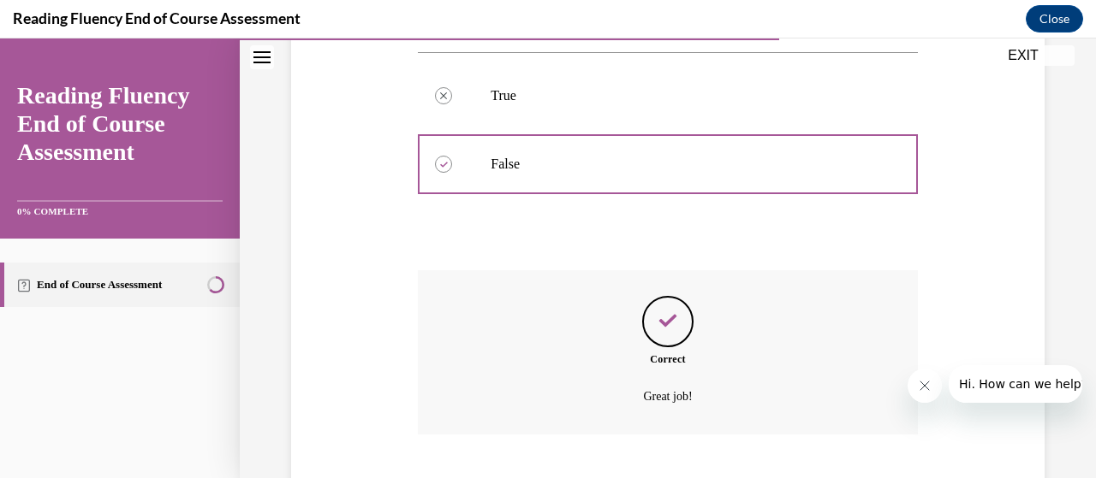
scroll to position [498, 0]
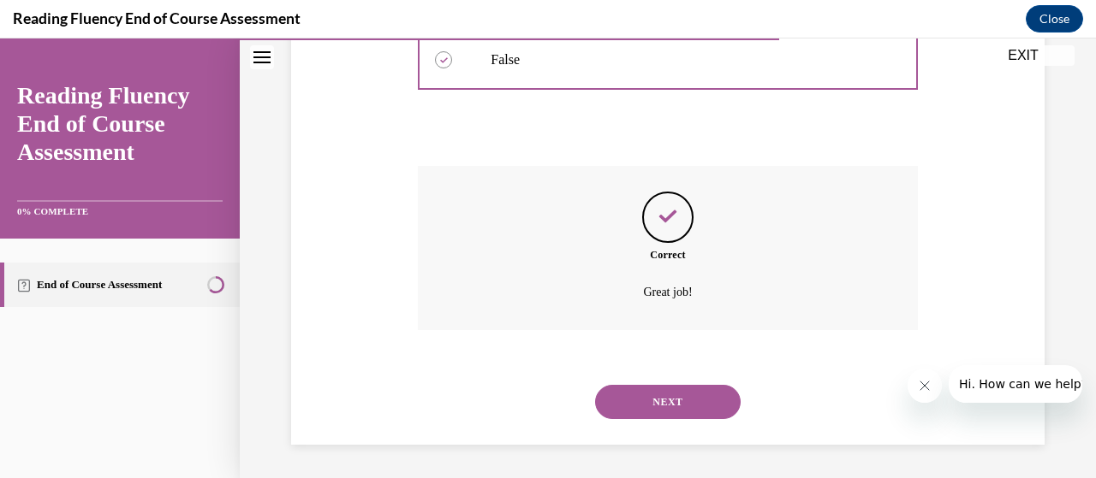
click at [664, 401] on button "NEXT" at bounding box center [667, 402] width 145 height 34
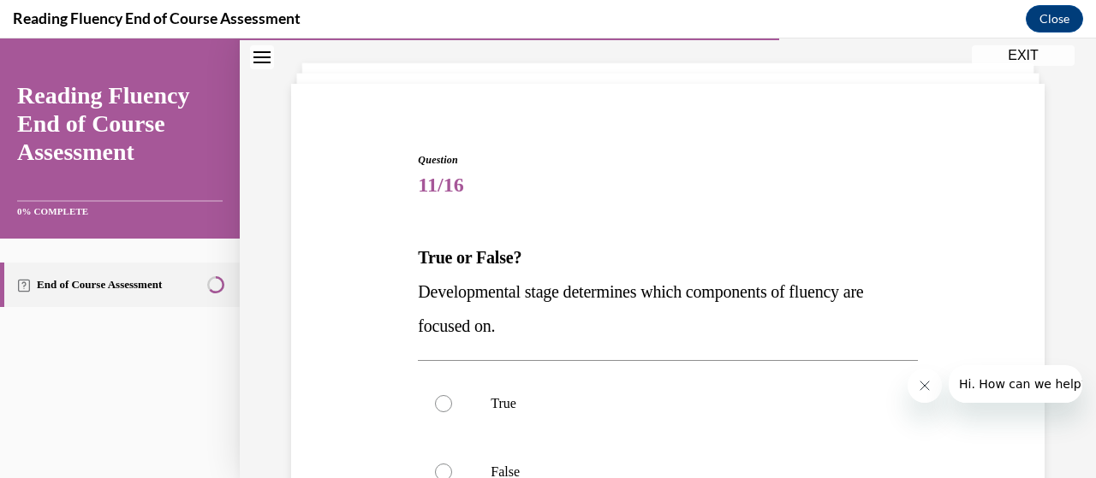
scroll to position [171, 0]
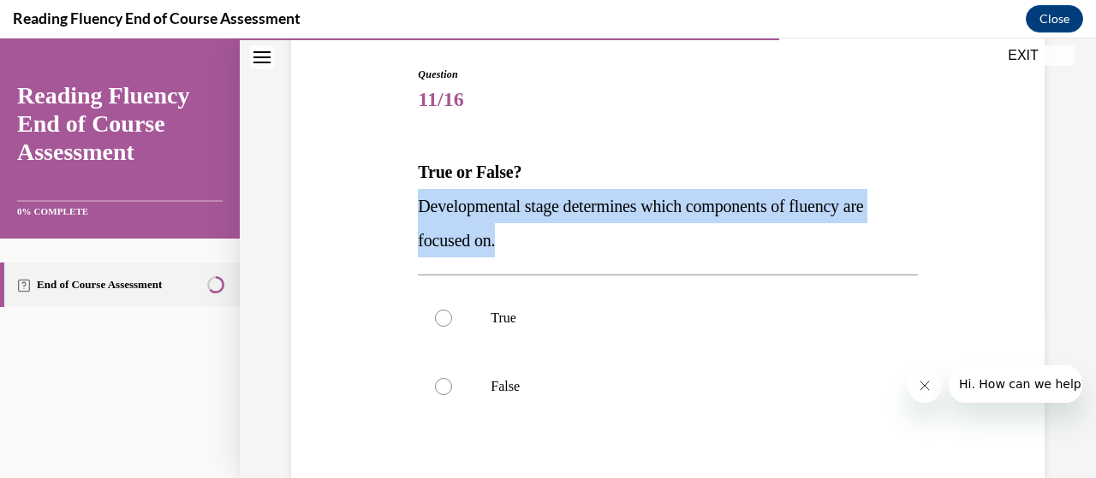
drag, startPoint x: 502, startPoint y: 241, endPoint x: 419, endPoint y: 206, distance: 89.3
click at [419, 206] on p "Developmental stage determines which components of fluency are focused on." at bounding box center [667, 223] width 499 height 68
copy span "Developmental stage determines which components of fluency are focused on."
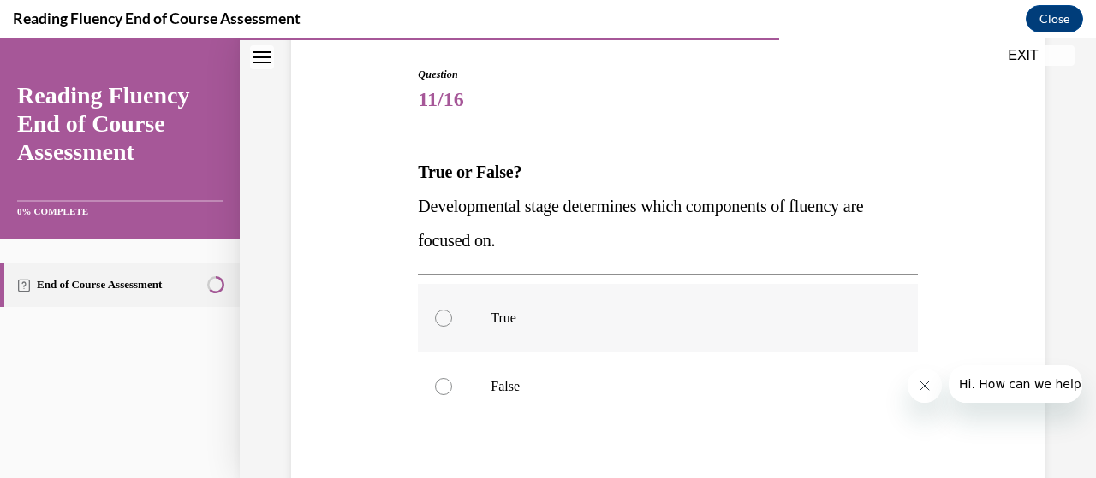
click at [490, 323] on p "True" at bounding box center [681, 318] width 383 height 17
click at [452, 323] on input "True" at bounding box center [443, 318] width 17 height 17
radio input "true"
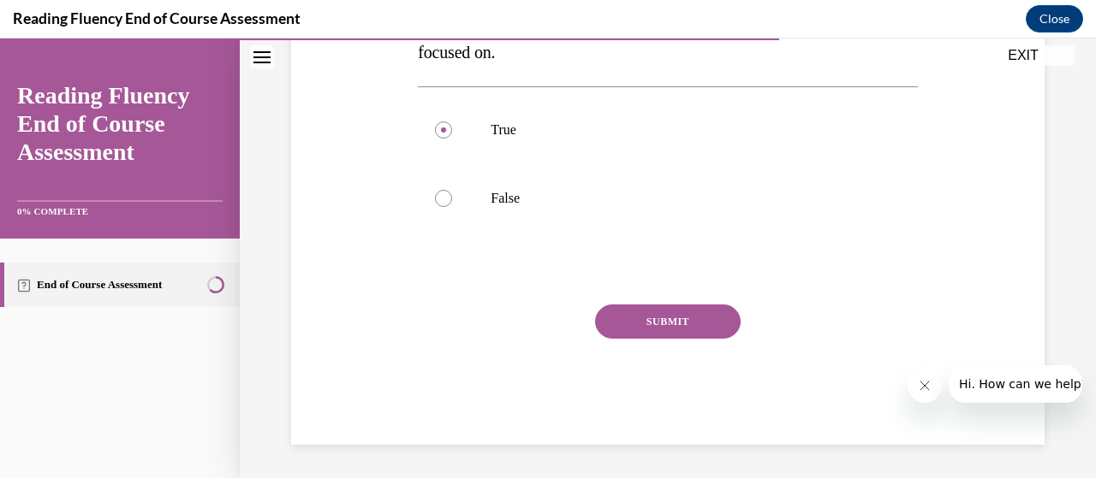
click at [684, 324] on button "SUBMIT" at bounding box center [667, 322] width 145 height 34
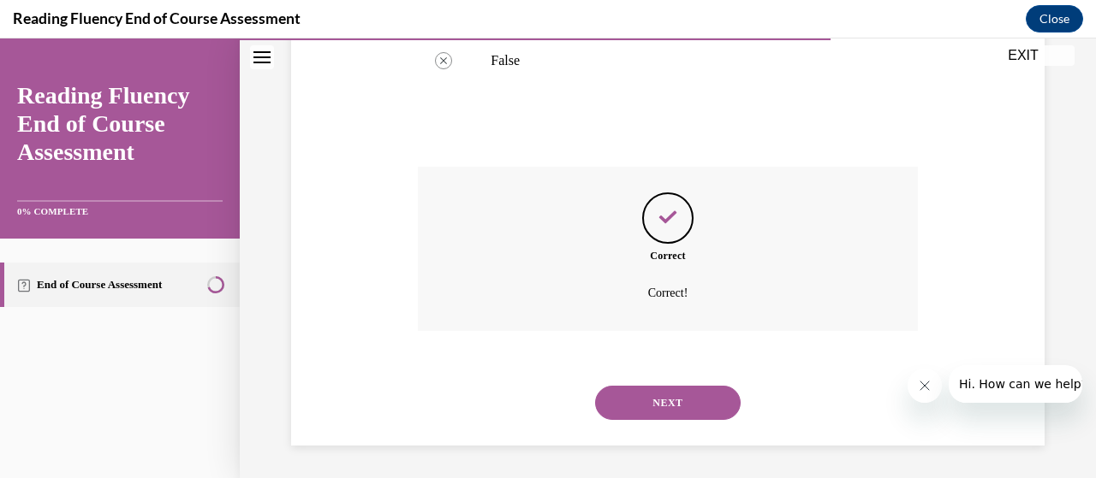
scroll to position [498, 0]
click at [680, 405] on button "NEXT" at bounding box center [667, 402] width 145 height 34
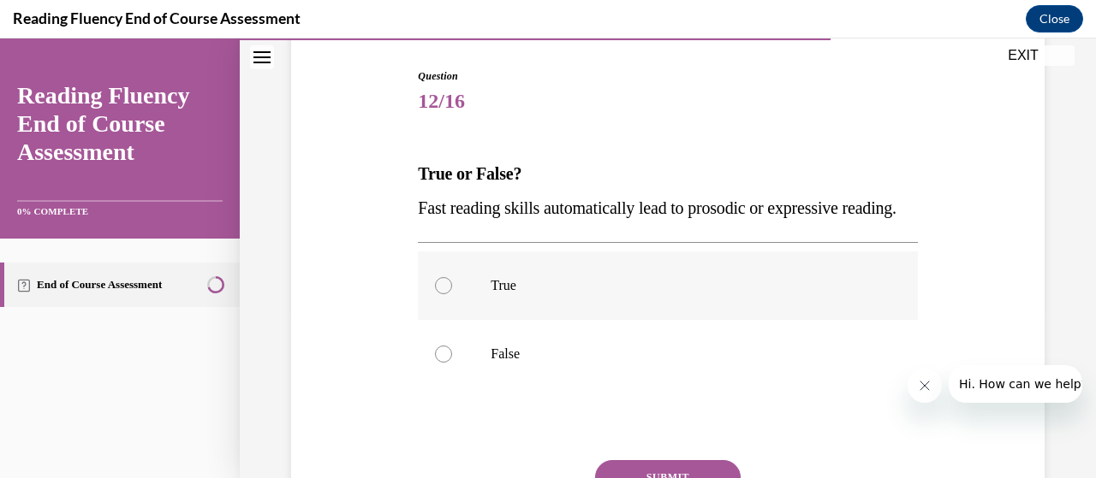
scroll to position [257, 0]
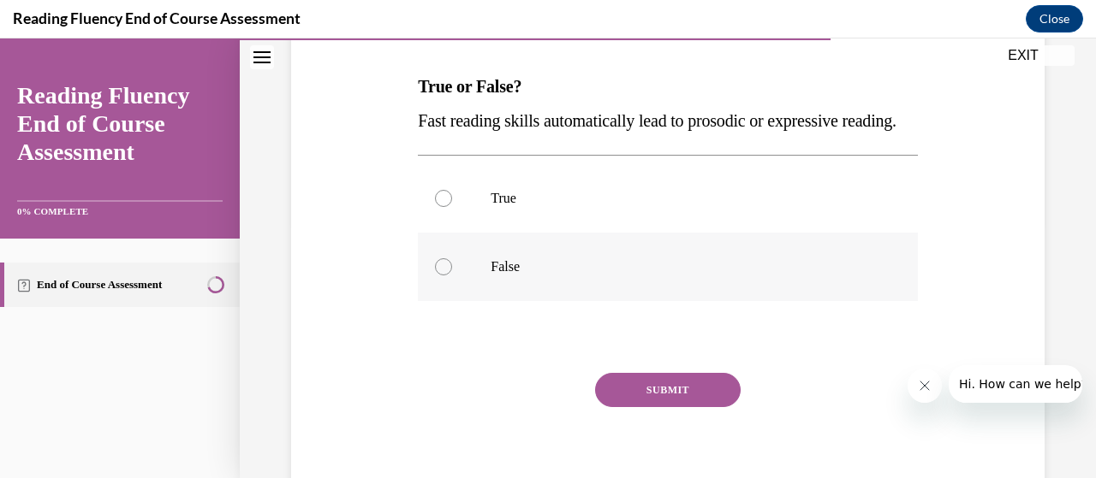
click at [458, 297] on label "False" at bounding box center [667, 267] width 499 height 68
click at [452, 276] on input "False" at bounding box center [443, 266] width 17 height 17
radio input "true"
click at [704, 407] on button "SUBMIT" at bounding box center [667, 390] width 145 height 34
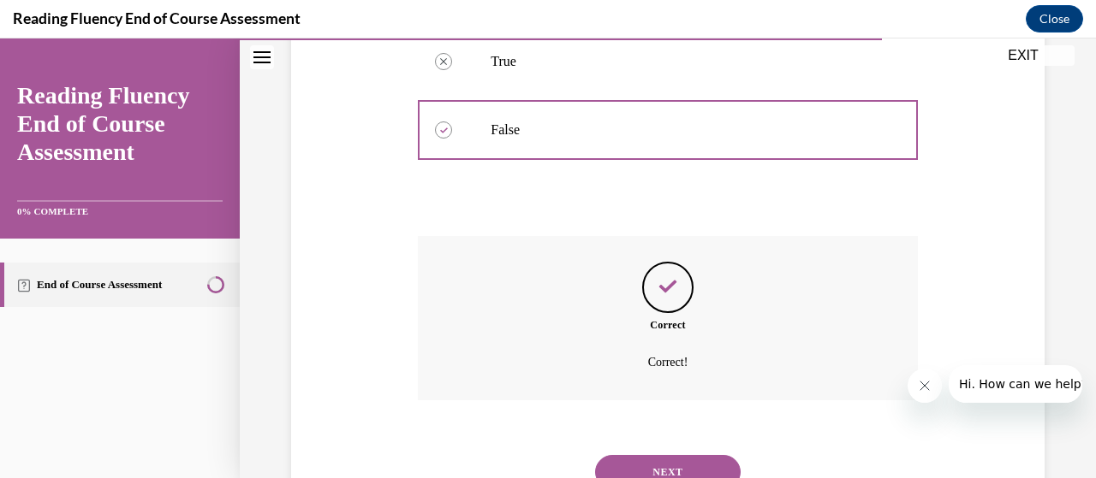
scroll to position [498, 0]
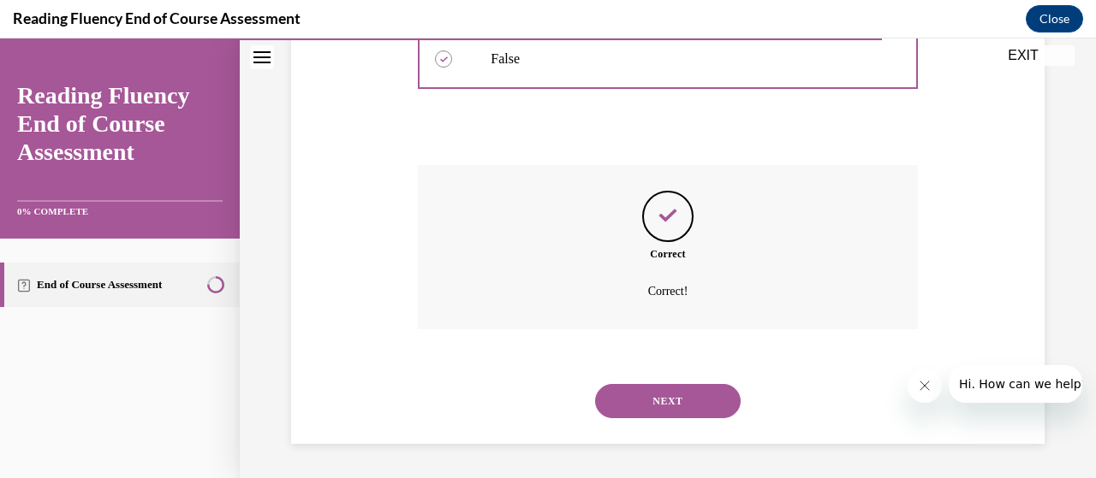
click at [686, 402] on button "NEXT" at bounding box center [667, 401] width 145 height 34
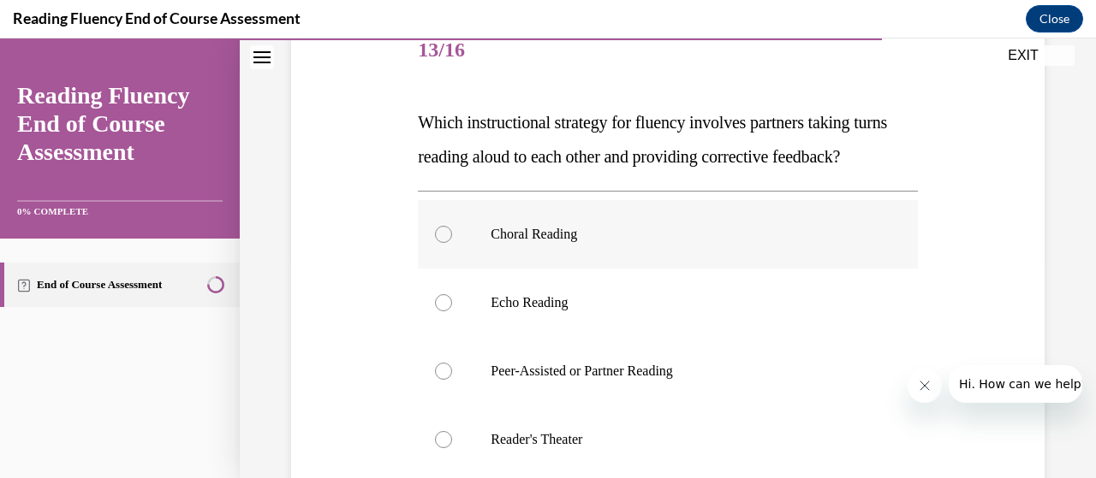
scroll to position [257, 0]
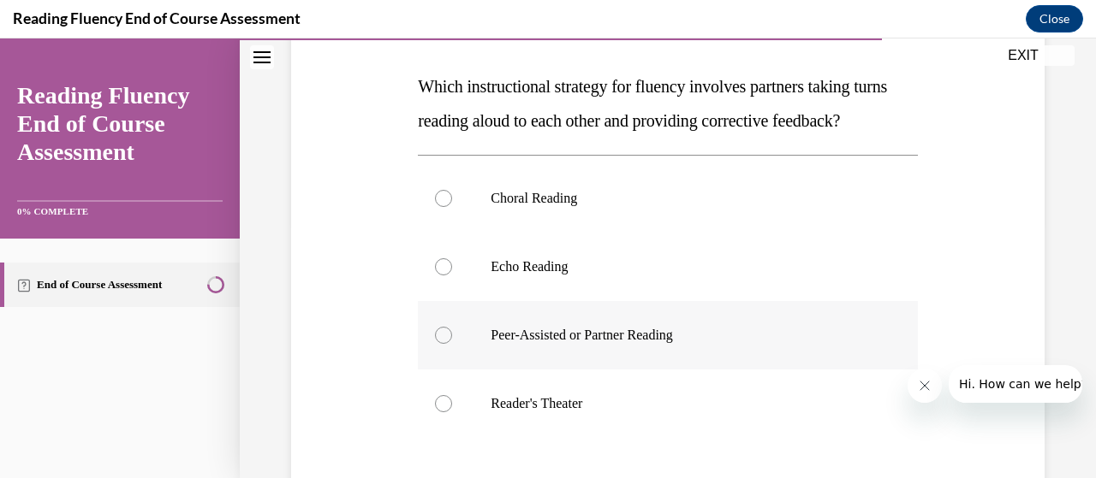
click at [609, 344] on p "Peer-Assisted or Partner Reading" at bounding box center [681, 335] width 383 height 17
click at [452, 344] on input "Peer-Assisted or Partner Reading" at bounding box center [443, 335] width 17 height 17
radio input "true"
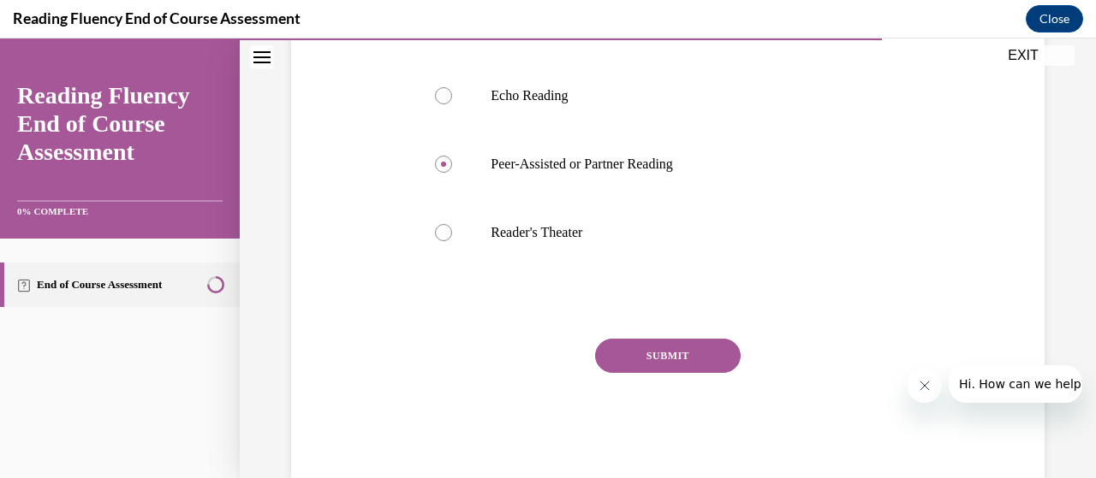
click at [615, 373] on button "SUBMIT" at bounding box center [667, 356] width 145 height 34
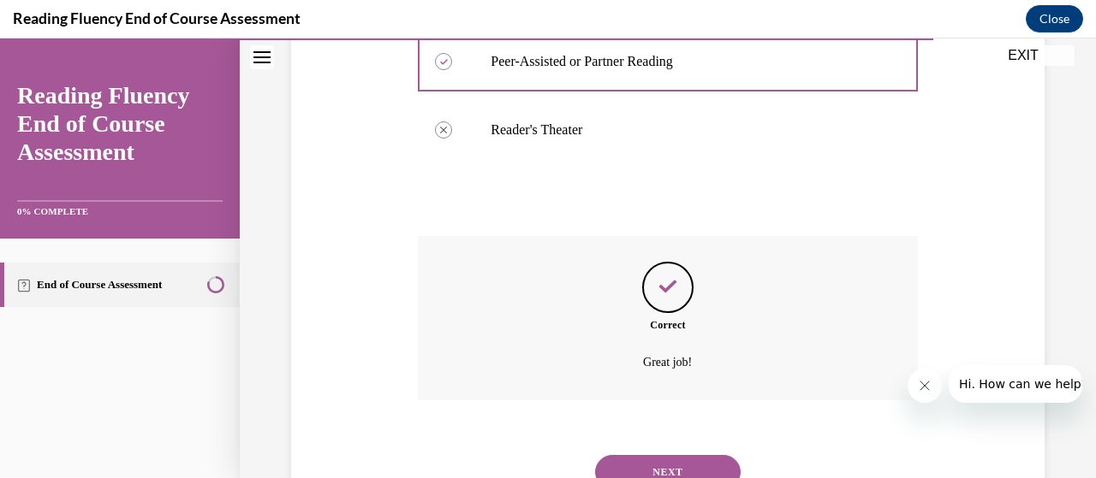
scroll to position [635, 0]
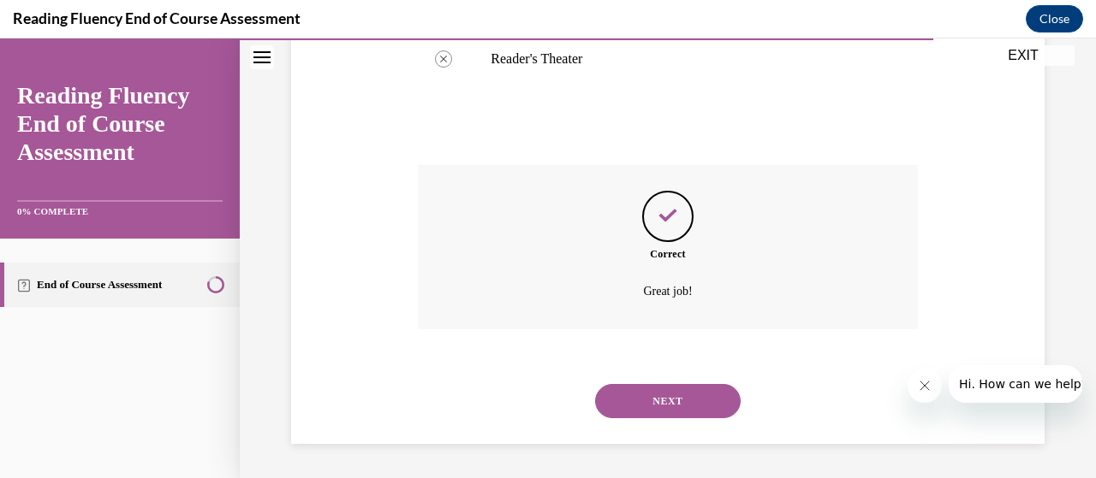
click at [629, 390] on button "NEXT" at bounding box center [667, 401] width 145 height 34
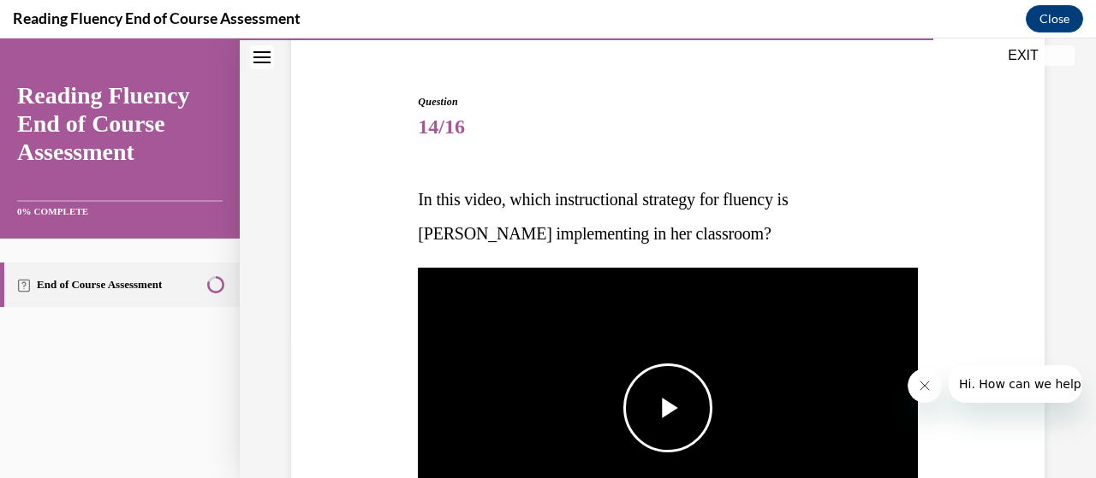
scroll to position [171, 0]
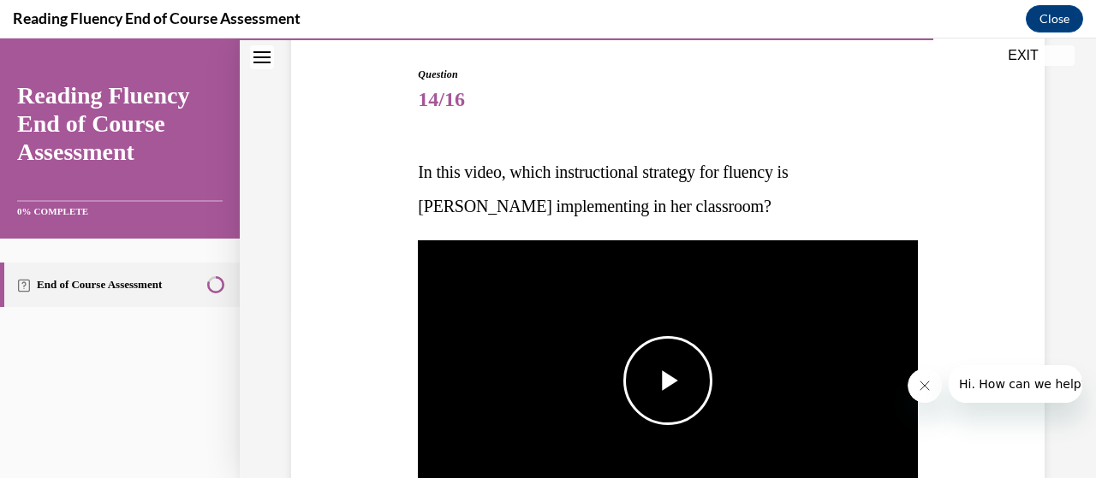
click at [668, 381] on span "Video player" at bounding box center [668, 381] width 0 height 0
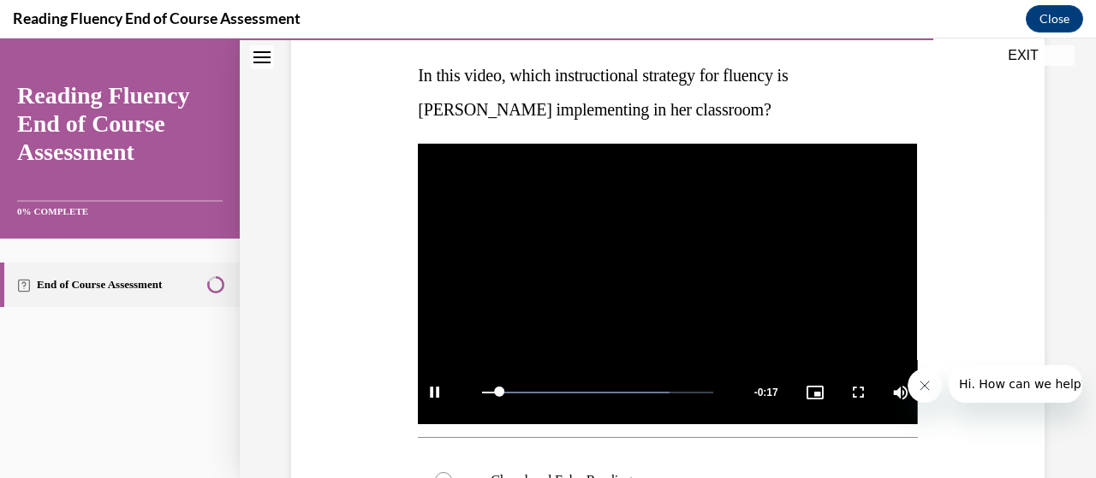
scroll to position [294, 0]
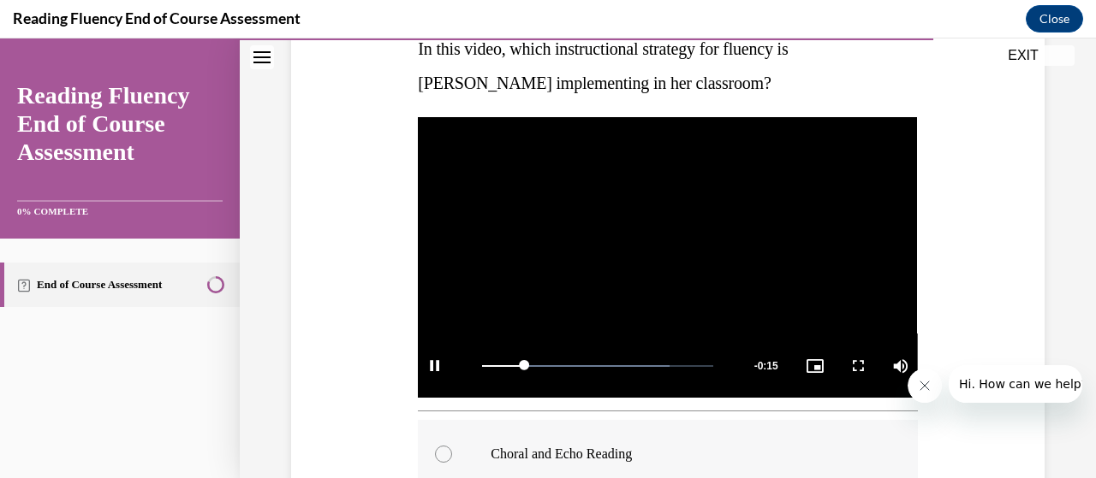
click at [614, 446] on p "Choral and Echo Reading" at bounding box center [681, 454] width 383 height 17
click at [452, 446] on input "Choral and Echo Reading" at bounding box center [443, 454] width 17 height 17
radio input "true"
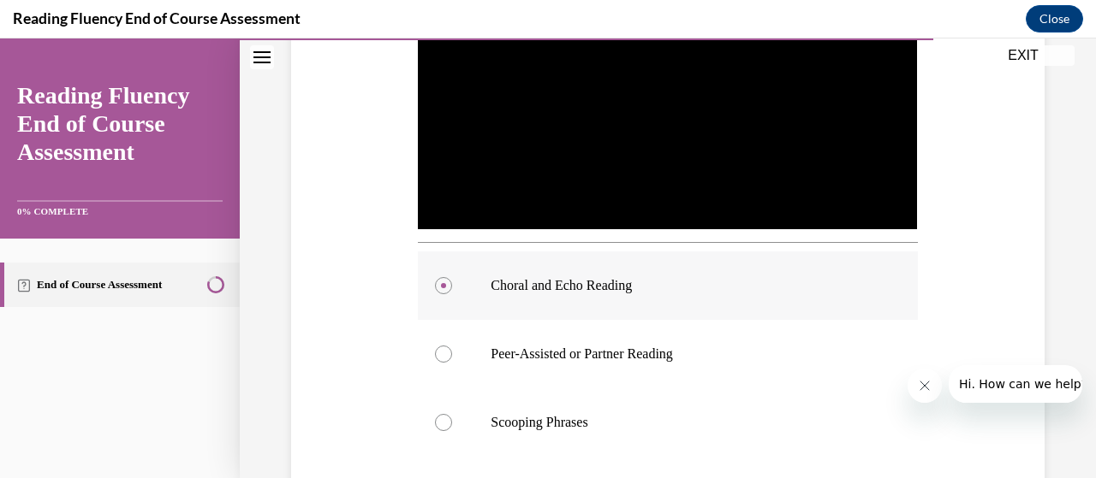
scroll to position [466, 0]
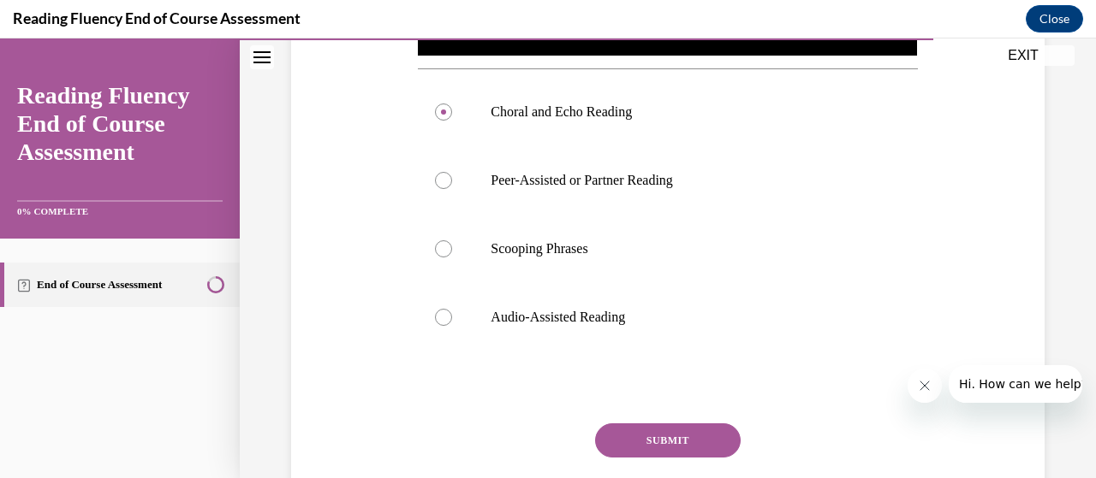
click at [663, 433] on button "SUBMIT" at bounding box center [667, 441] width 145 height 34
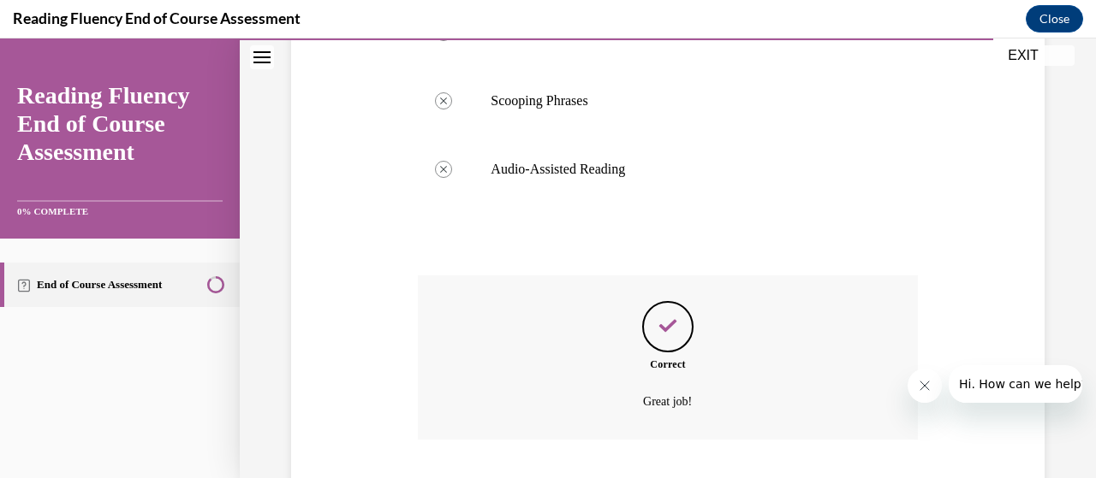
scroll to position [889, 0]
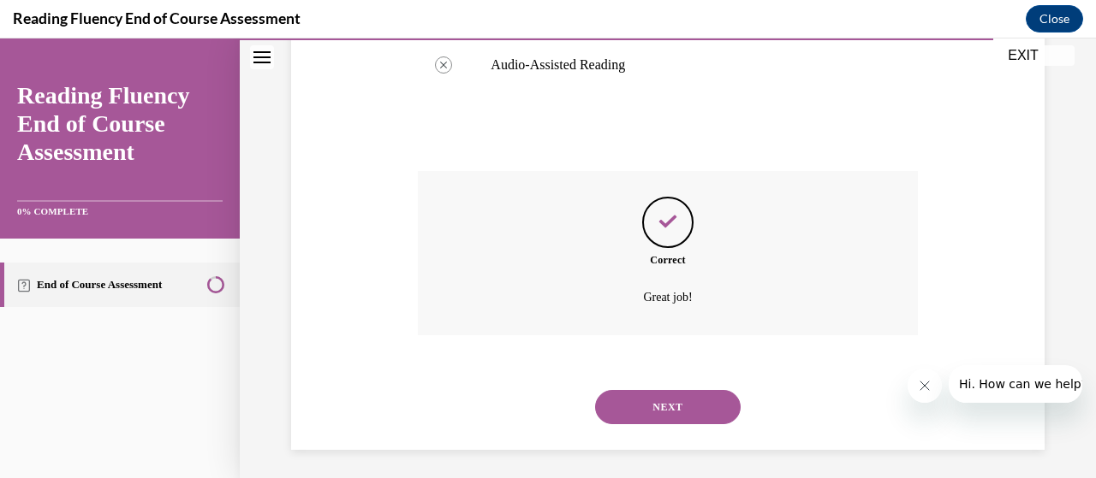
click at [694, 407] on button "NEXT" at bounding box center [667, 407] width 145 height 34
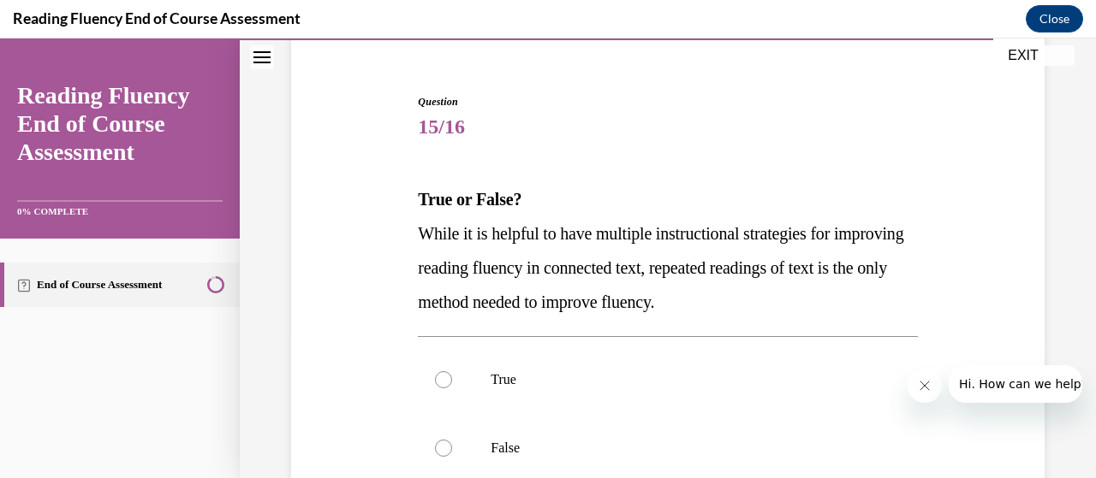
scroll to position [171, 0]
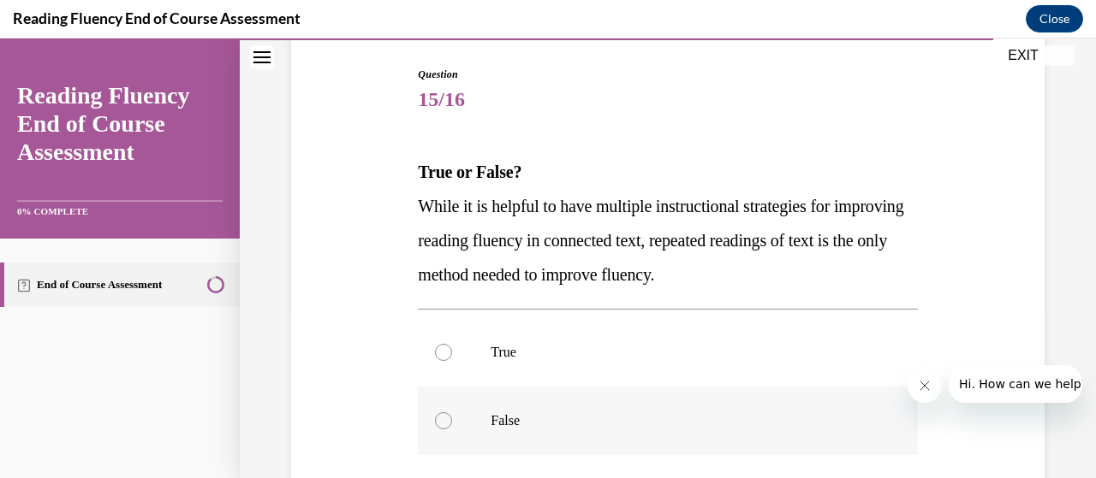
click at [469, 419] on label "False" at bounding box center [667, 421] width 499 height 68
click at [452, 419] on input "False" at bounding box center [443, 421] width 17 height 17
radio input "true"
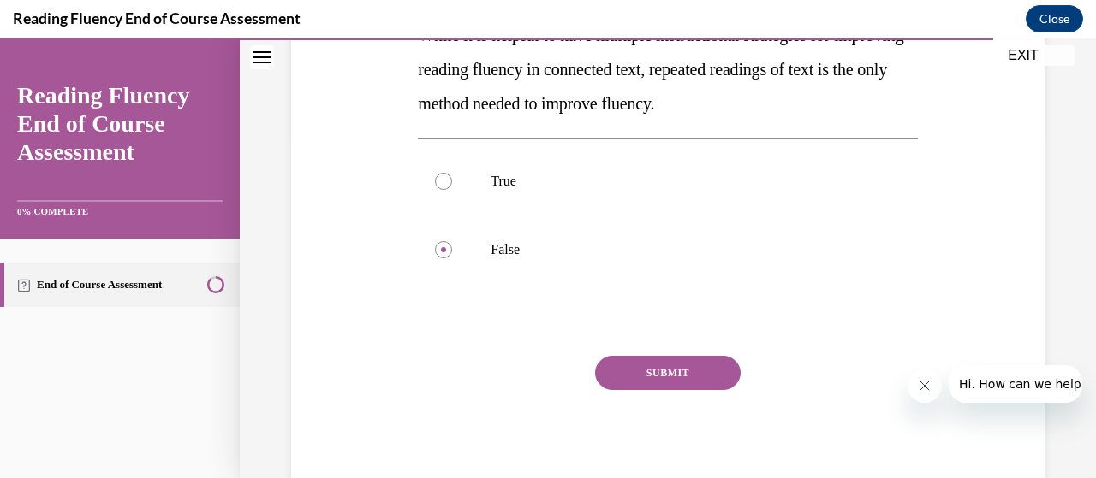
click at [638, 371] on button "SUBMIT" at bounding box center [667, 373] width 145 height 34
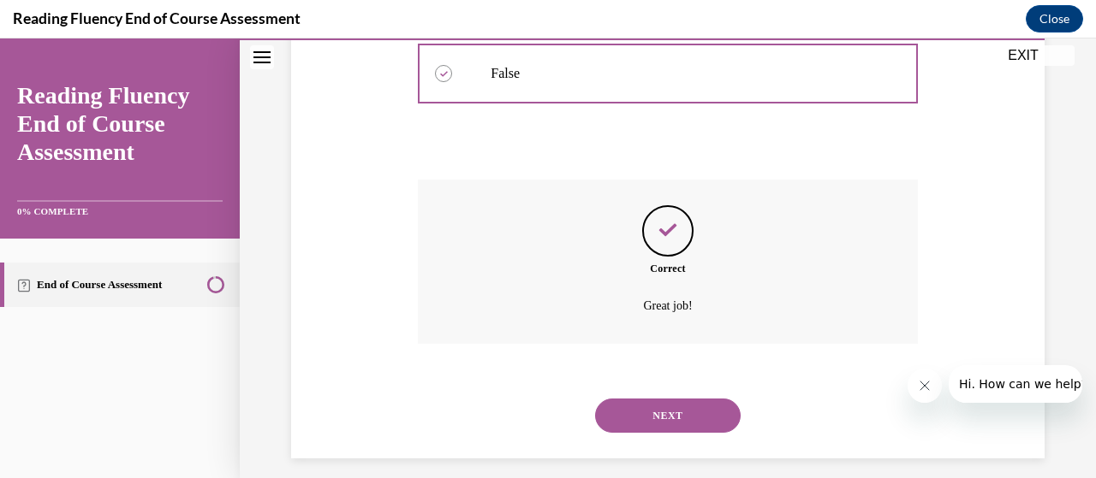
scroll to position [532, 0]
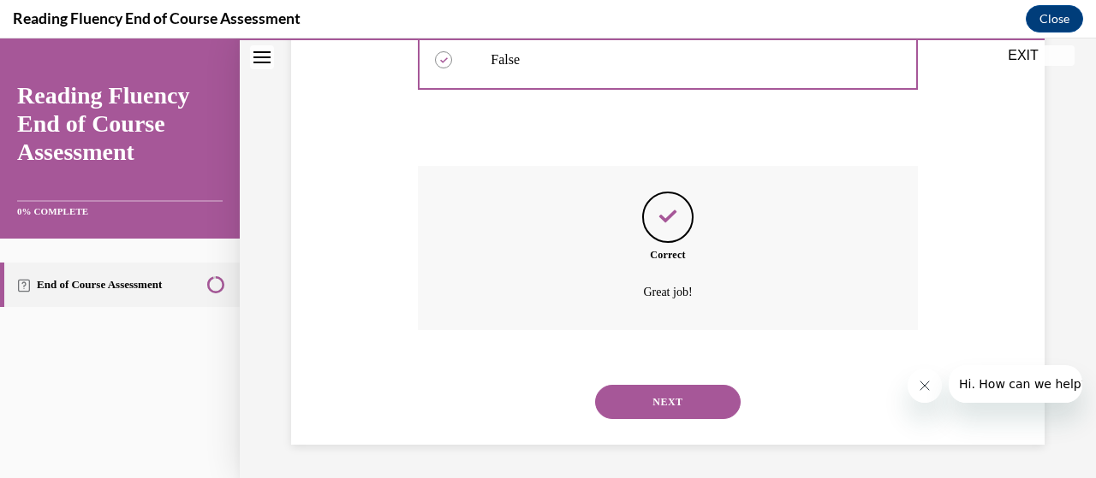
click at [630, 404] on button "NEXT" at bounding box center [667, 402] width 145 height 34
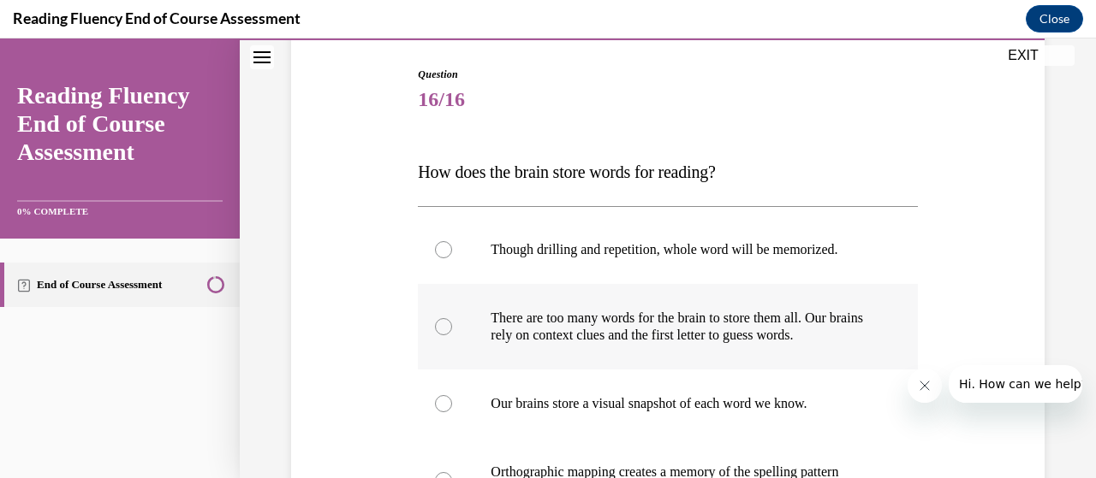
scroll to position [257, 0]
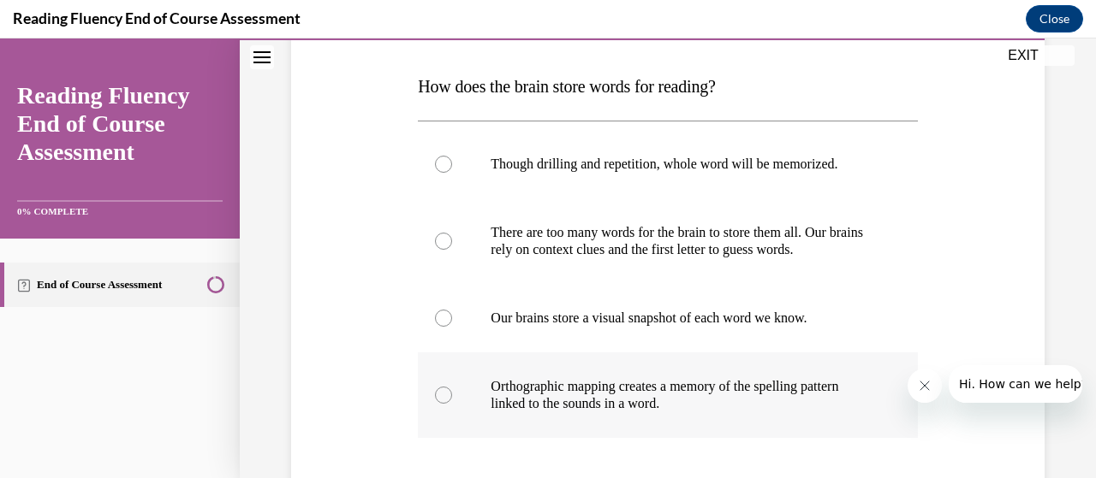
click at [668, 401] on p "Orthographic mapping creates a memory of the spelling pattern linked to the sou…" at bounding box center [681, 395] width 383 height 34
click at [452, 401] on input "Orthographic mapping creates a memory of the spelling pattern linked to the sou…" at bounding box center [443, 395] width 17 height 17
radio input "true"
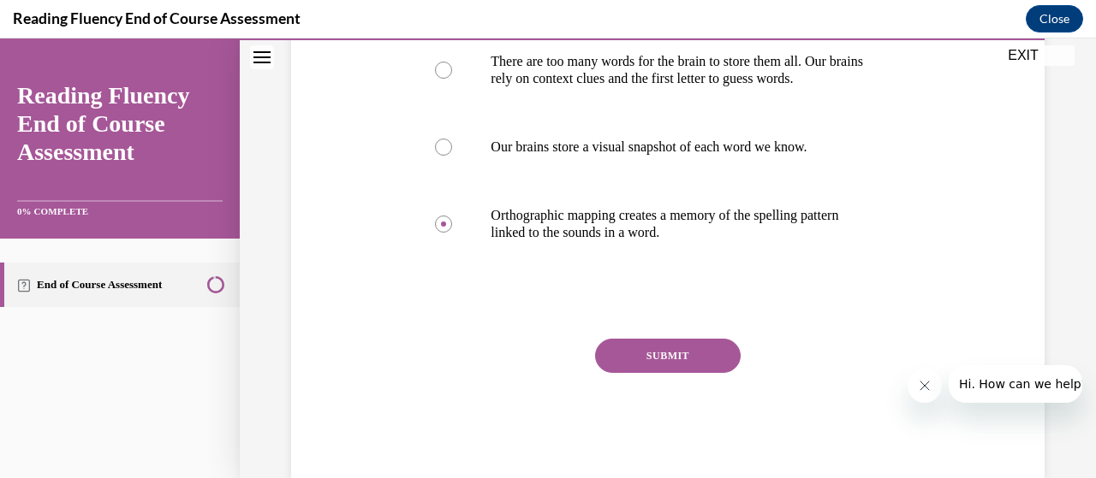
click at [674, 364] on button "SUBMIT" at bounding box center [667, 356] width 145 height 34
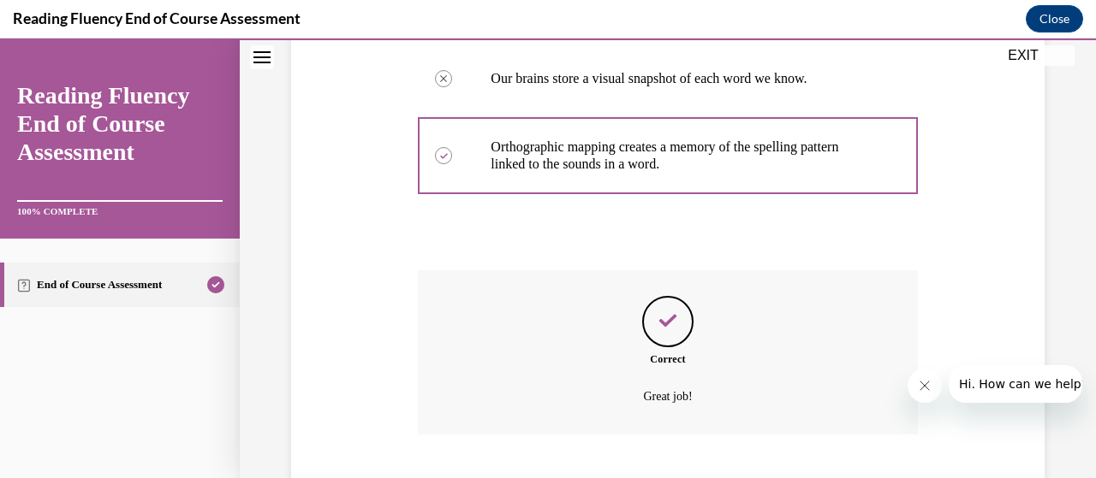
scroll to position [601, 0]
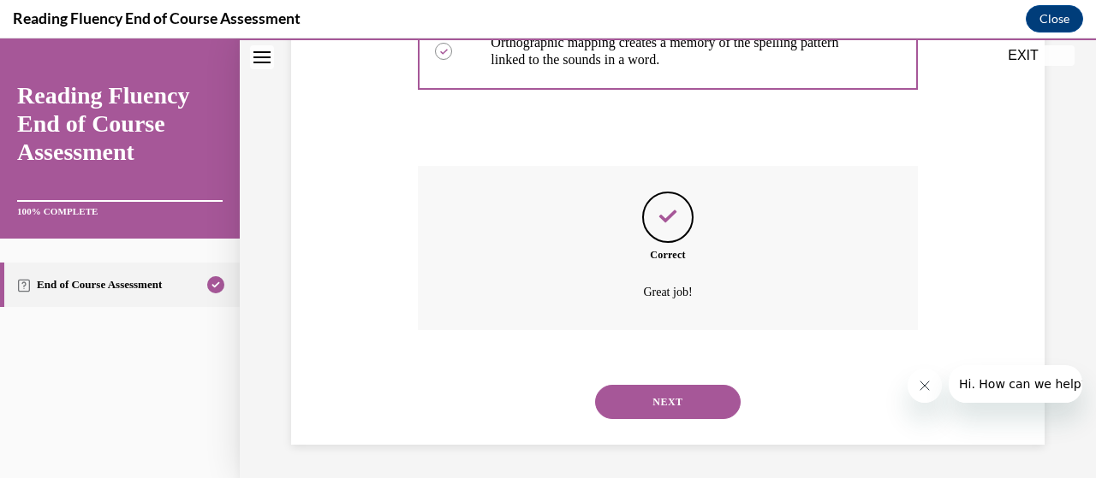
click at [668, 397] on button "NEXT" at bounding box center [667, 402] width 145 height 34
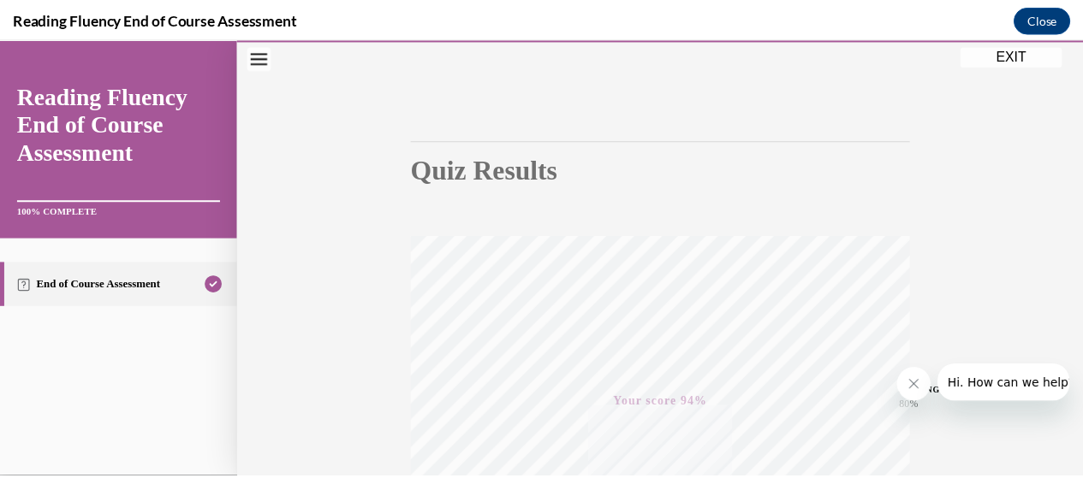
scroll to position [94, 0]
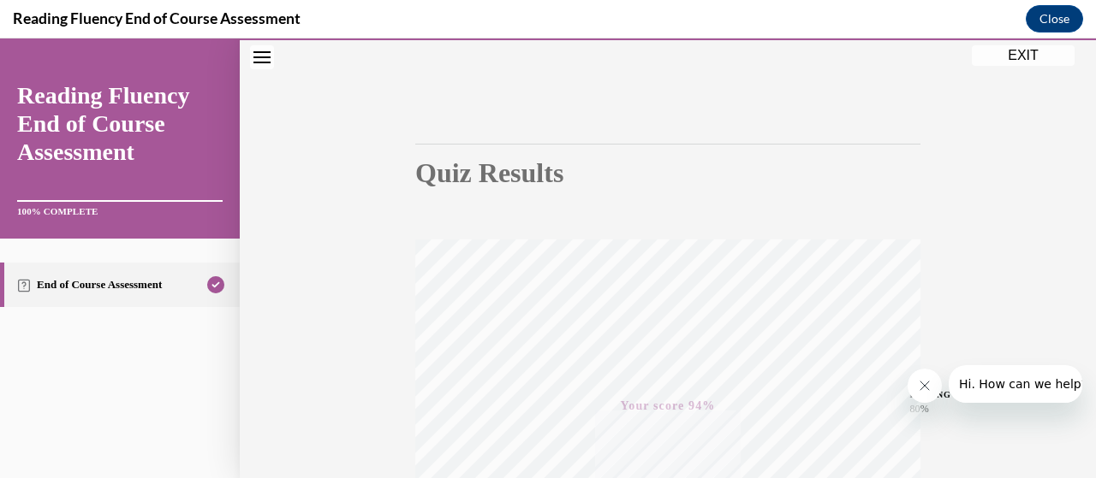
click at [1034, 47] on button "EXIT" at bounding box center [1022, 55] width 103 height 21
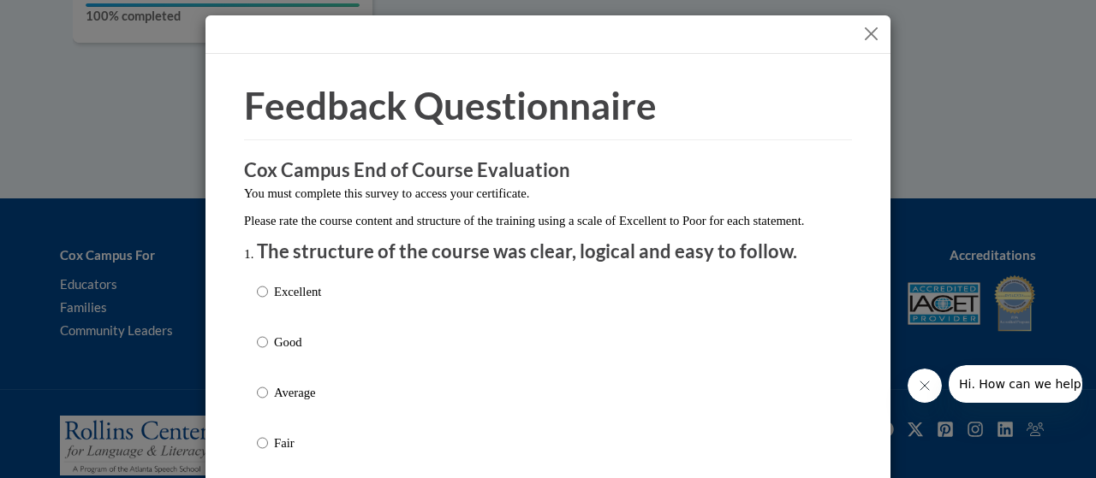
scroll to position [86, 0]
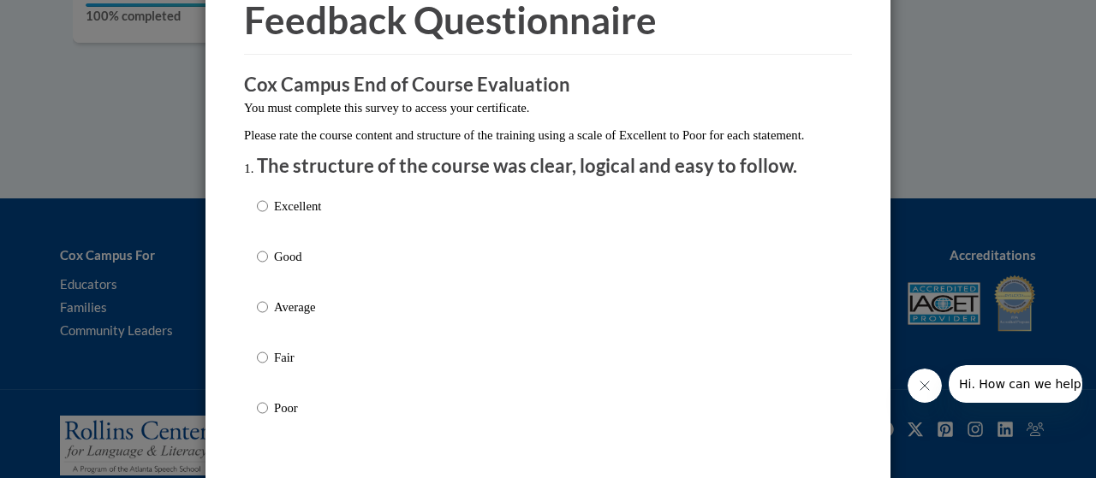
click at [285, 216] on p "Excellent" at bounding box center [297, 206] width 47 height 19
click at [268, 216] on input "Excellent" at bounding box center [262, 206] width 11 height 19
radio input "true"
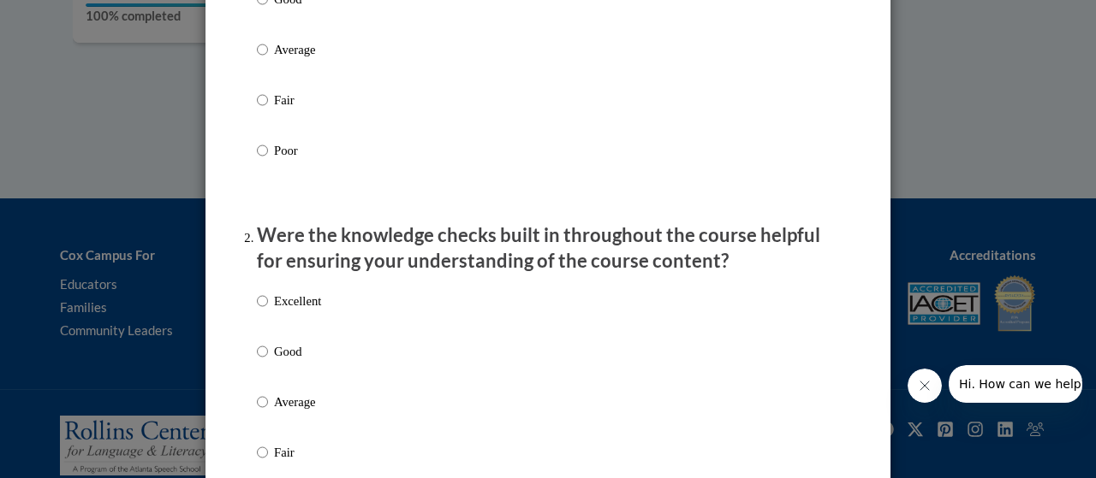
scroll to position [428, 0]
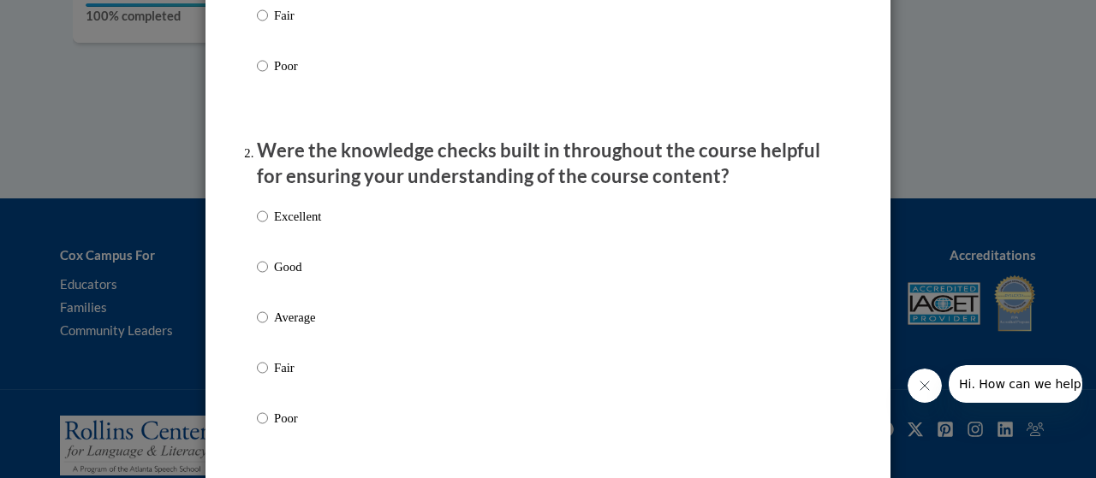
click at [306, 245] on label "Excellent" at bounding box center [289, 230] width 64 height 46
click at [268, 226] on input "Excellent" at bounding box center [262, 216] width 11 height 19
radio input "true"
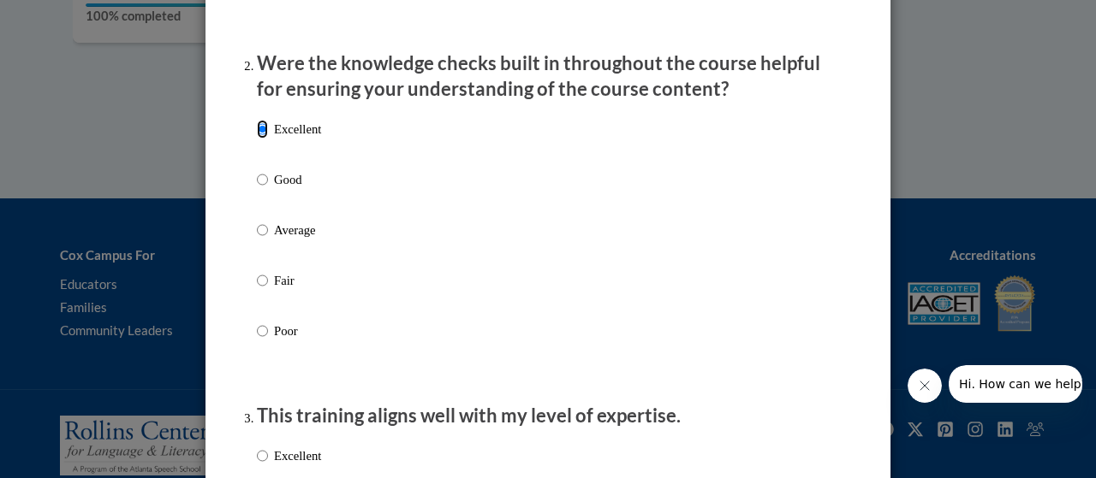
scroll to position [770, 0]
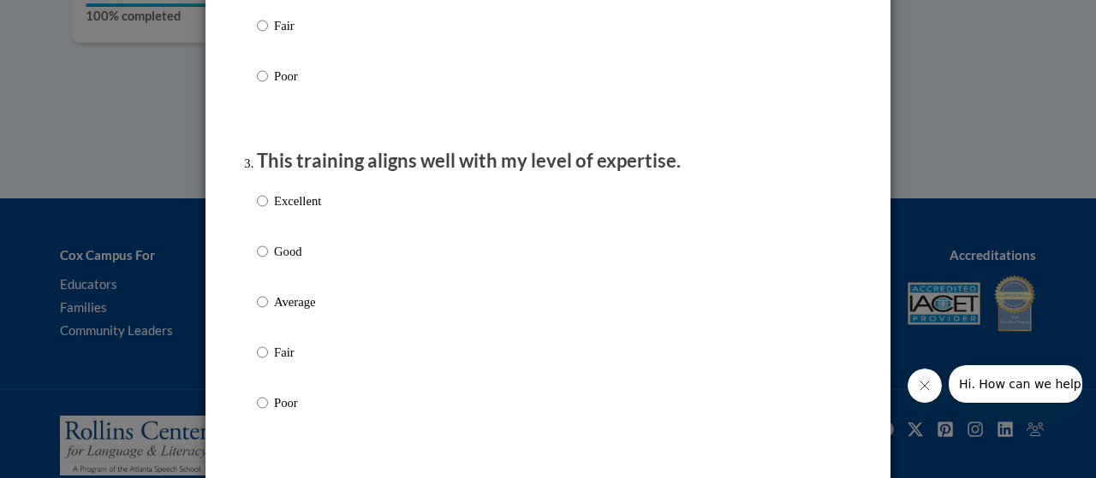
click at [312, 211] on p "Excellent" at bounding box center [297, 201] width 47 height 19
click at [268, 211] on input "Excellent" at bounding box center [262, 201] width 11 height 19
radio input "true"
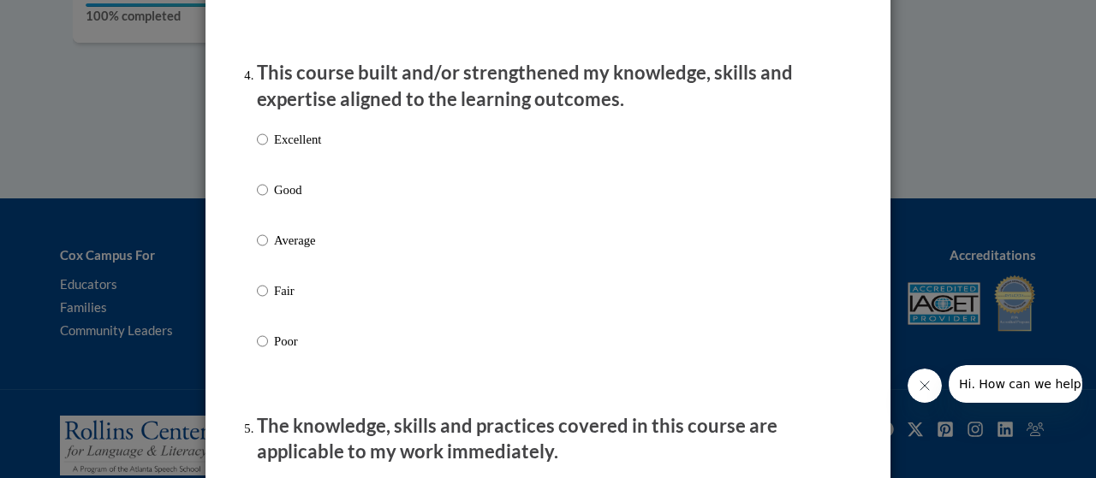
scroll to position [1198, 0]
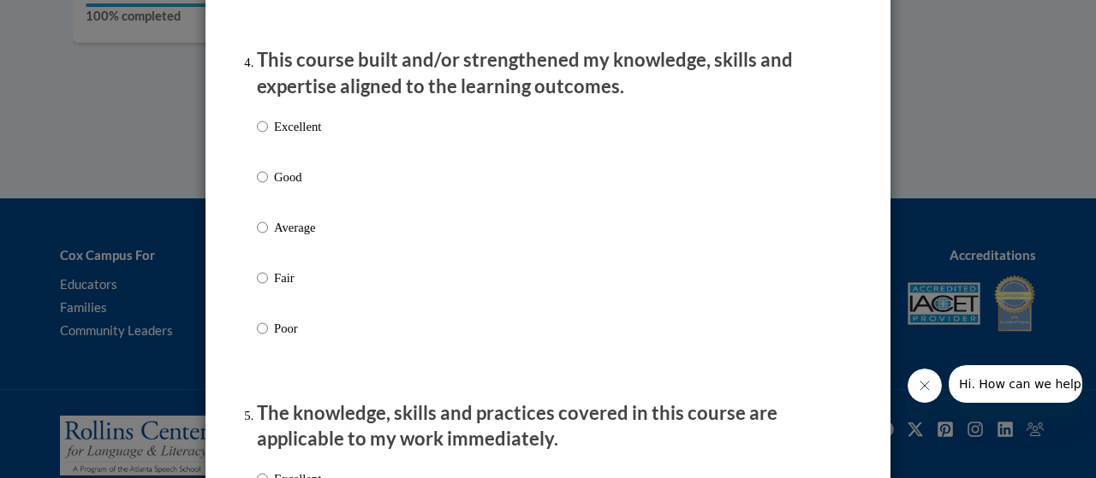
click at [310, 136] on p "Excellent" at bounding box center [297, 126] width 47 height 19
click at [268, 136] on input "Excellent" at bounding box center [262, 126] width 11 height 19
radio input "true"
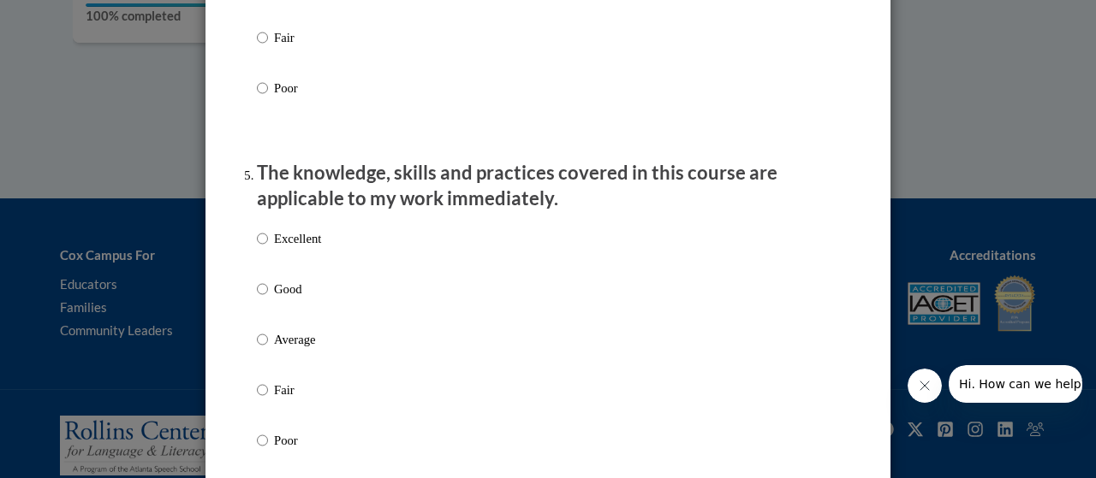
scroll to position [1455, 0]
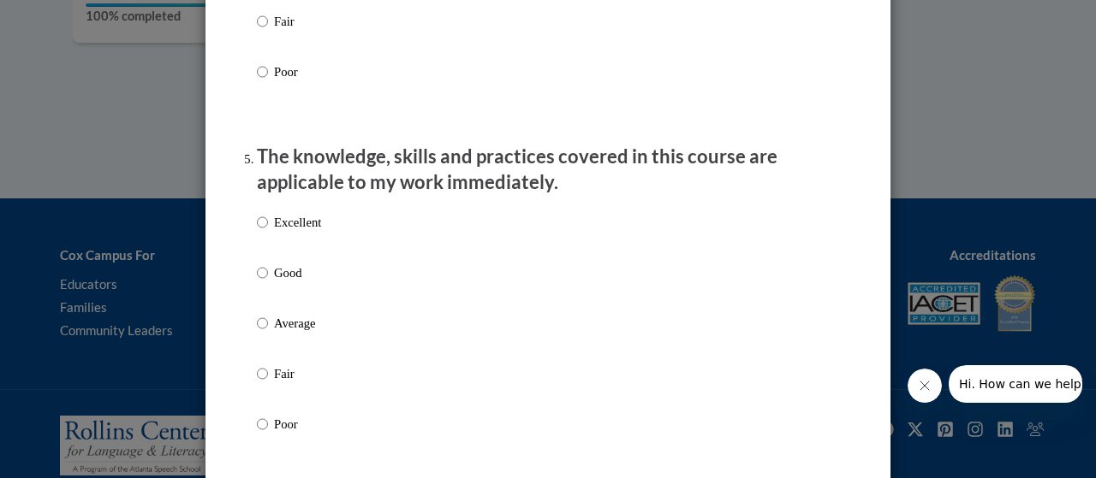
click at [289, 232] on p "Excellent" at bounding box center [297, 222] width 47 height 19
click at [268, 232] on input "Excellent" at bounding box center [262, 222] width 11 height 19
radio input "true"
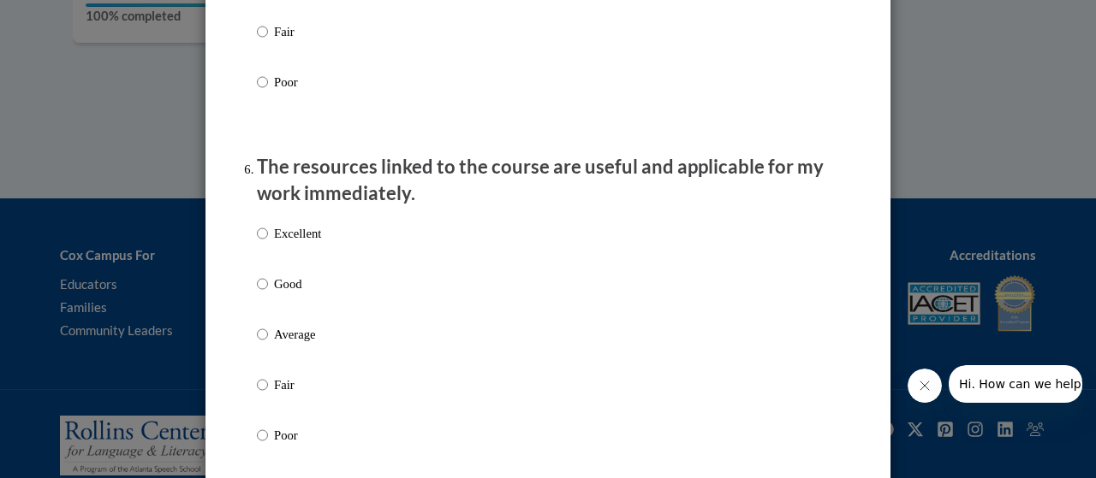
scroll to position [1883, 0]
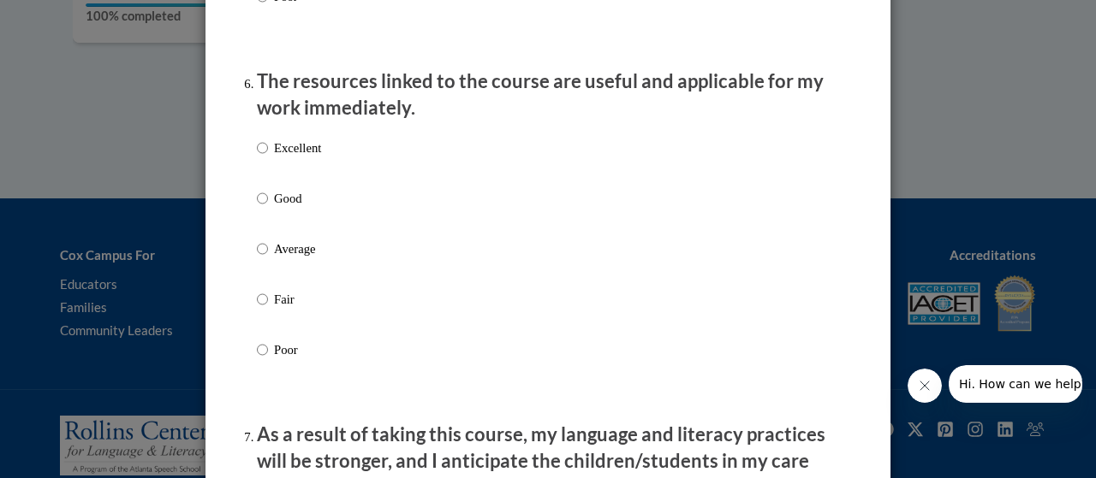
click at [308, 157] on p "Excellent" at bounding box center [297, 148] width 47 height 19
click at [268, 157] on input "Excellent" at bounding box center [262, 148] width 11 height 19
radio input "true"
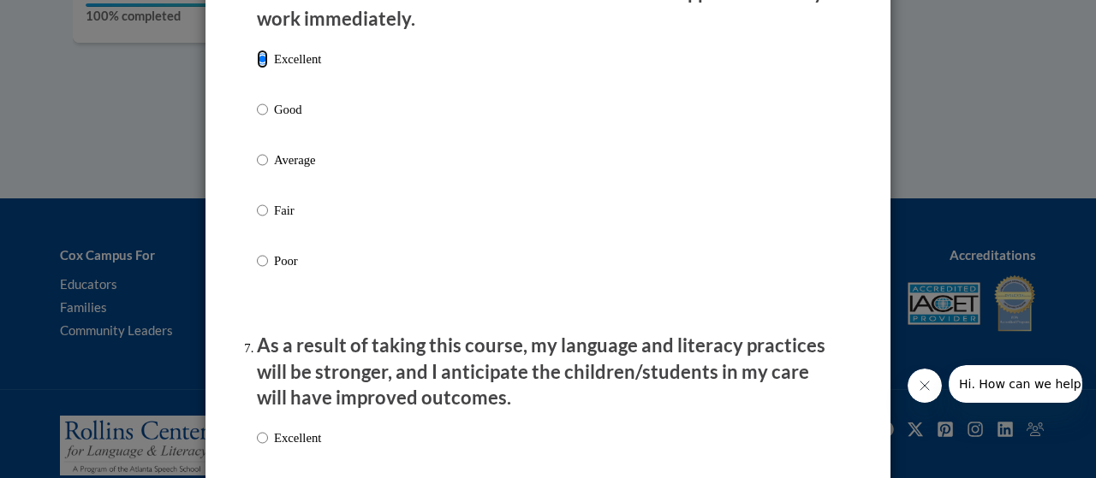
scroll to position [2140, 0]
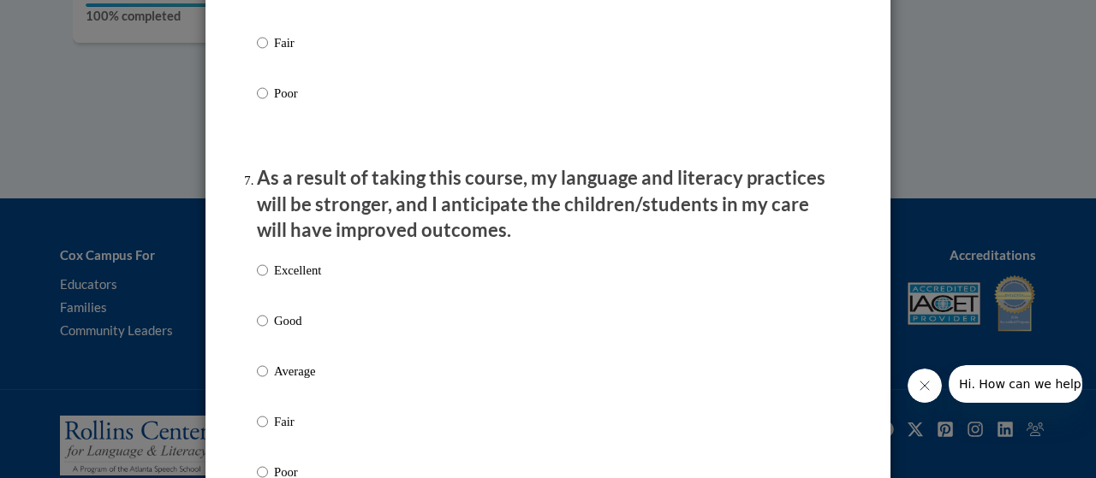
click at [296, 280] on p "Excellent" at bounding box center [297, 270] width 47 height 19
click at [268, 280] on input "Excellent" at bounding box center [262, 270] width 11 height 19
radio input "true"
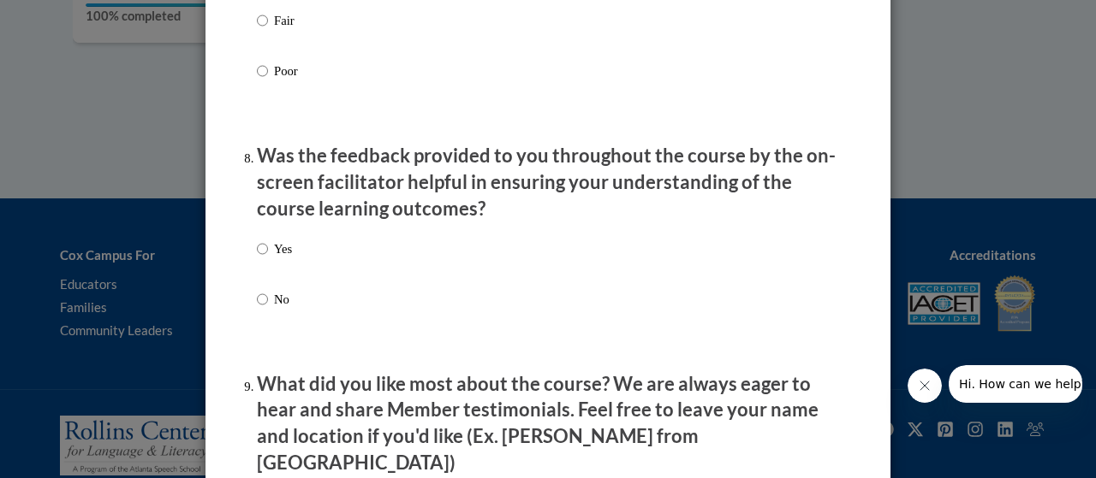
scroll to position [2568, 0]
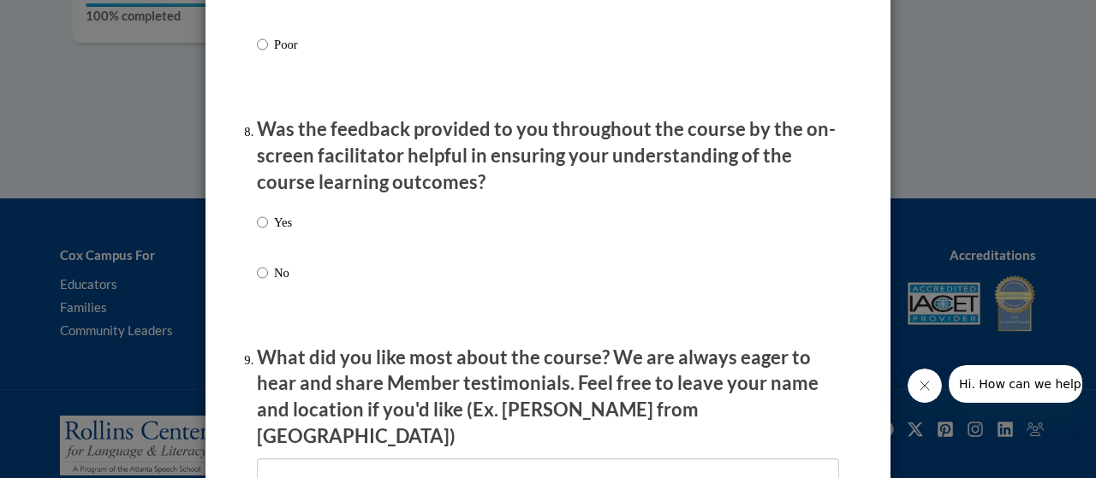
click at [274, 232] on p "Yes" at bounding box center [283, 222] width 18 height 19
click at [268, 232] on input "Yes" at bounding box center [262, 222] width 11 height 19
radio input "true"
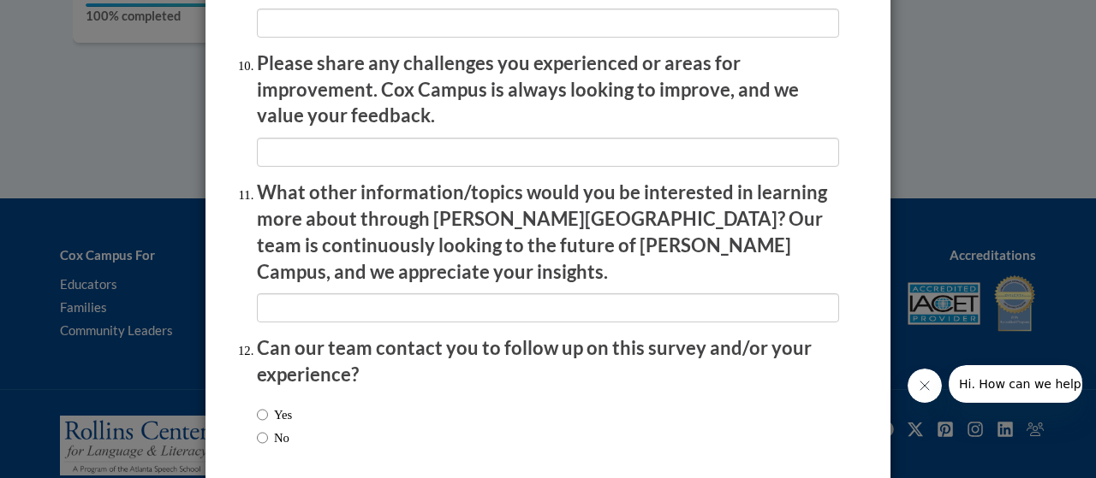
scroll to position [3080, 0]
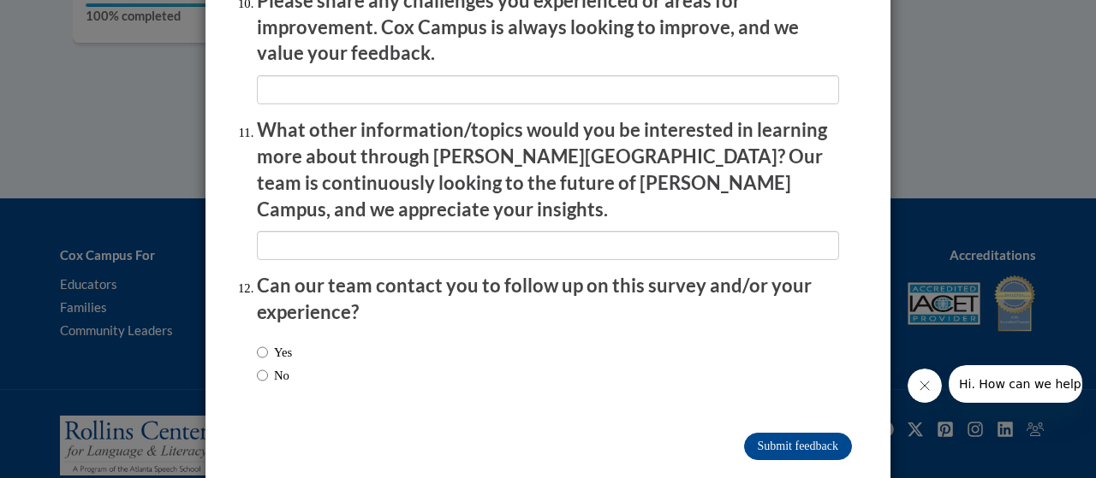
click at [257, 366] on input "No" at bounding box center [262, 375] width 11 height 19
radio input "true"
click at [799, 433] on input "Submit feedback" at bounding box center [798, 446] width 108 height 27
